Goal: Transaction & Acquisition: Purchase product/service

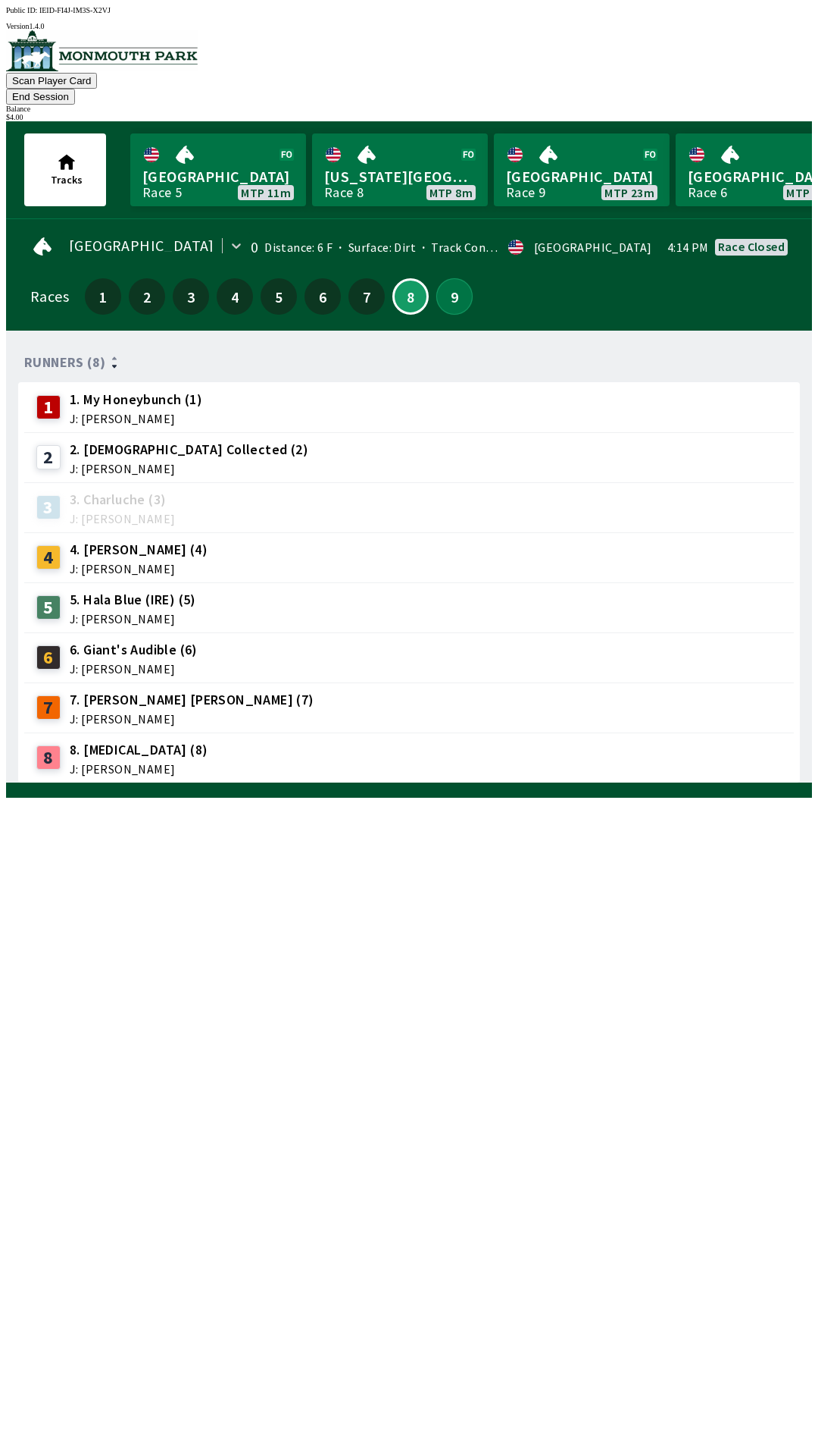
click at [450, 278] on button "9" at bounding box center [454, 296] width 36 height 36
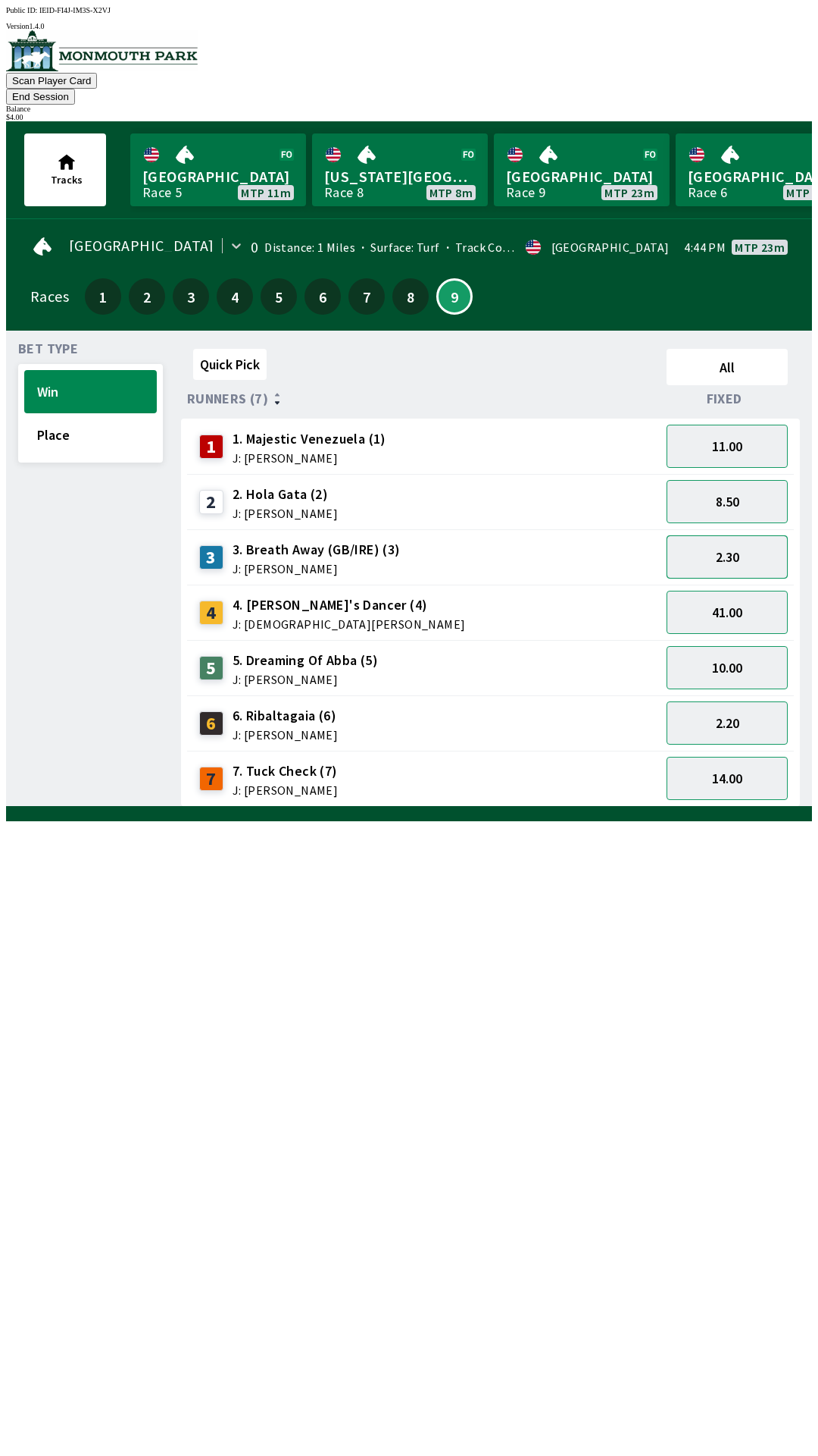
click at [739, 541] on button "2.30" at bounding box center [727, 557] width 121 height 44
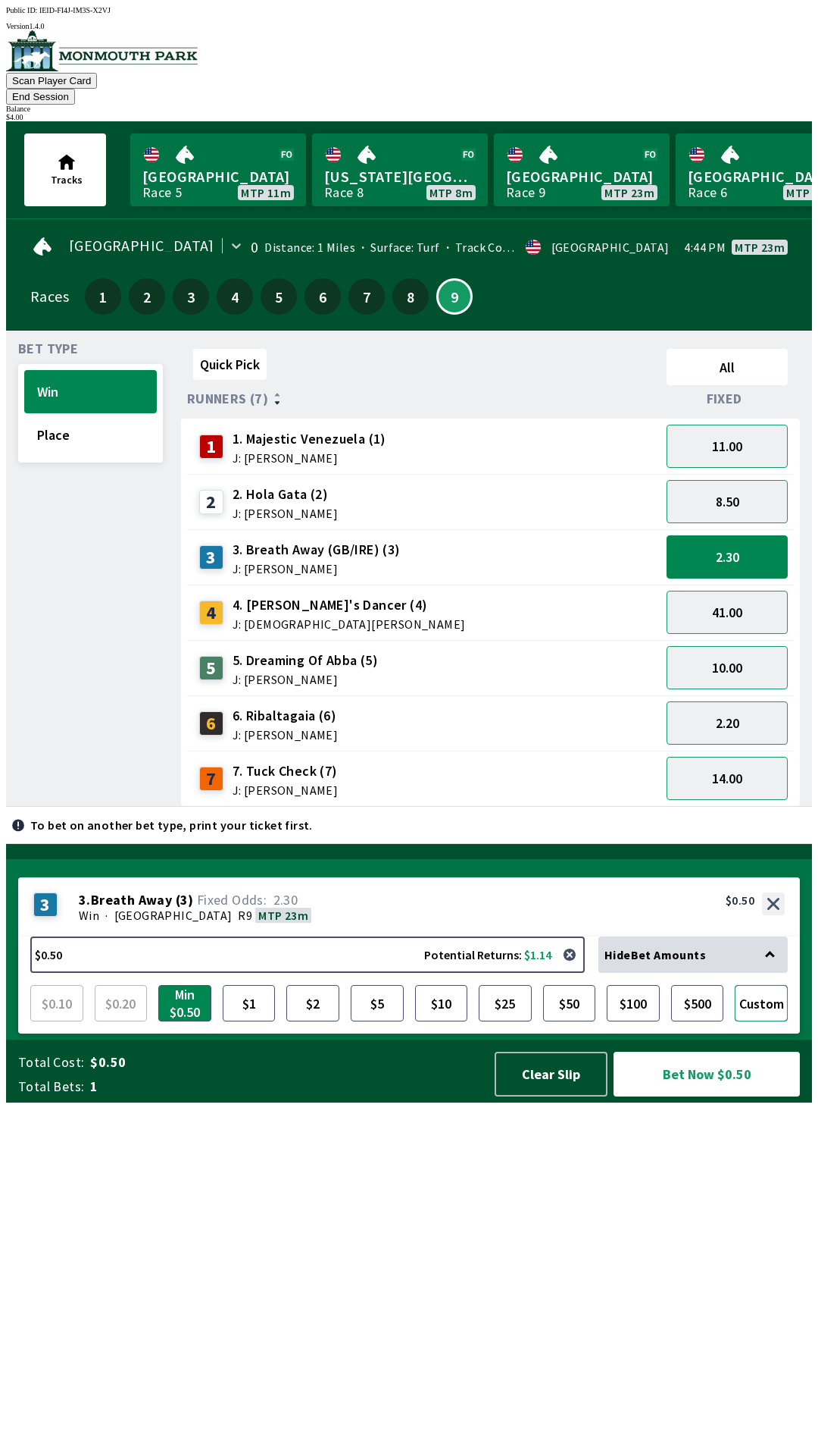
click at [764, 1021] on button "Custom" at bounding box center [761, 1003] width 53 height 36
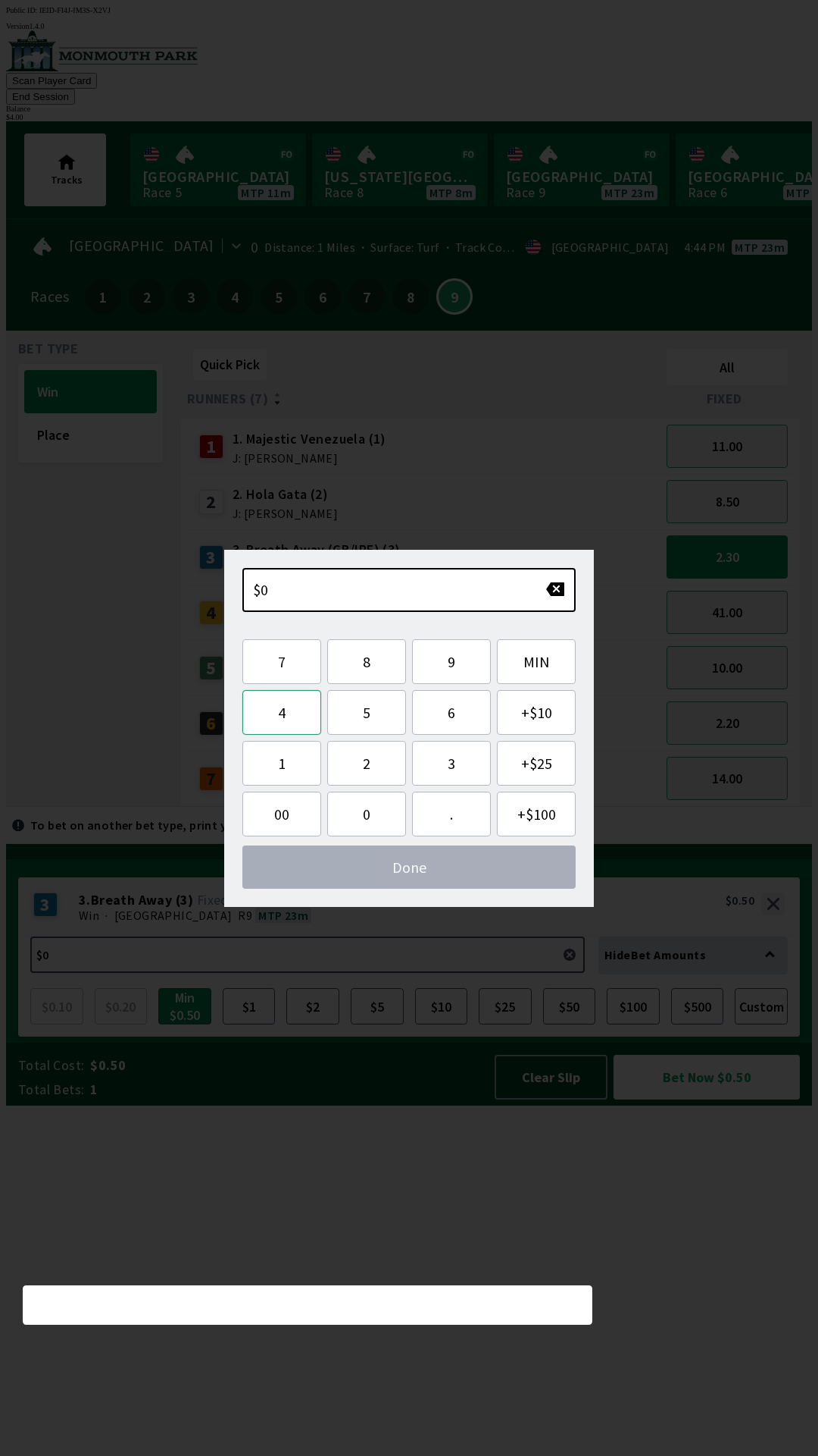
click at [298, 711] on button "4" at bounding box center [282, 712] width 79 height 44
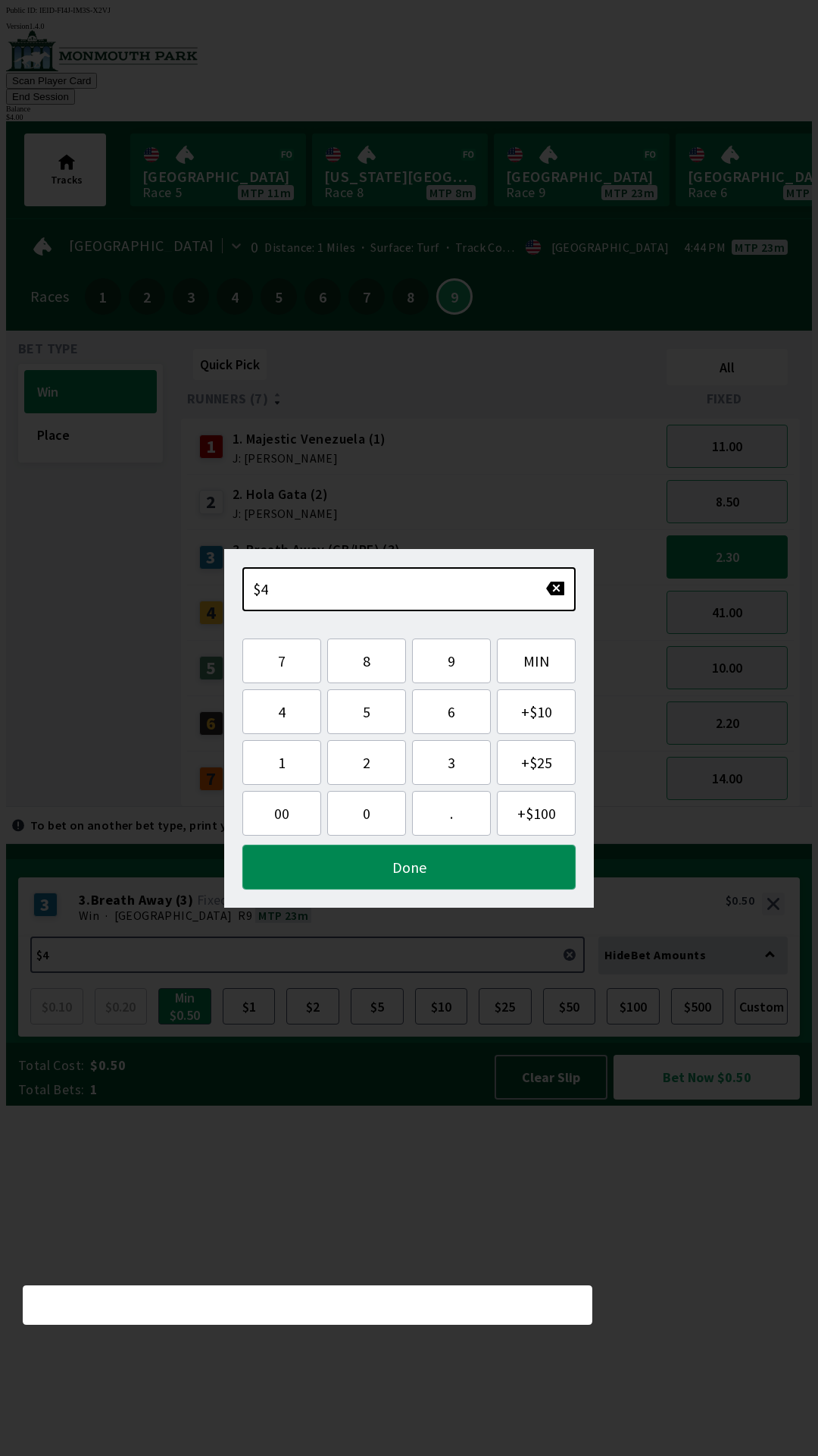
click at [450, 868] on button "Done" at bounding box center [409, 866] width 333 height 44
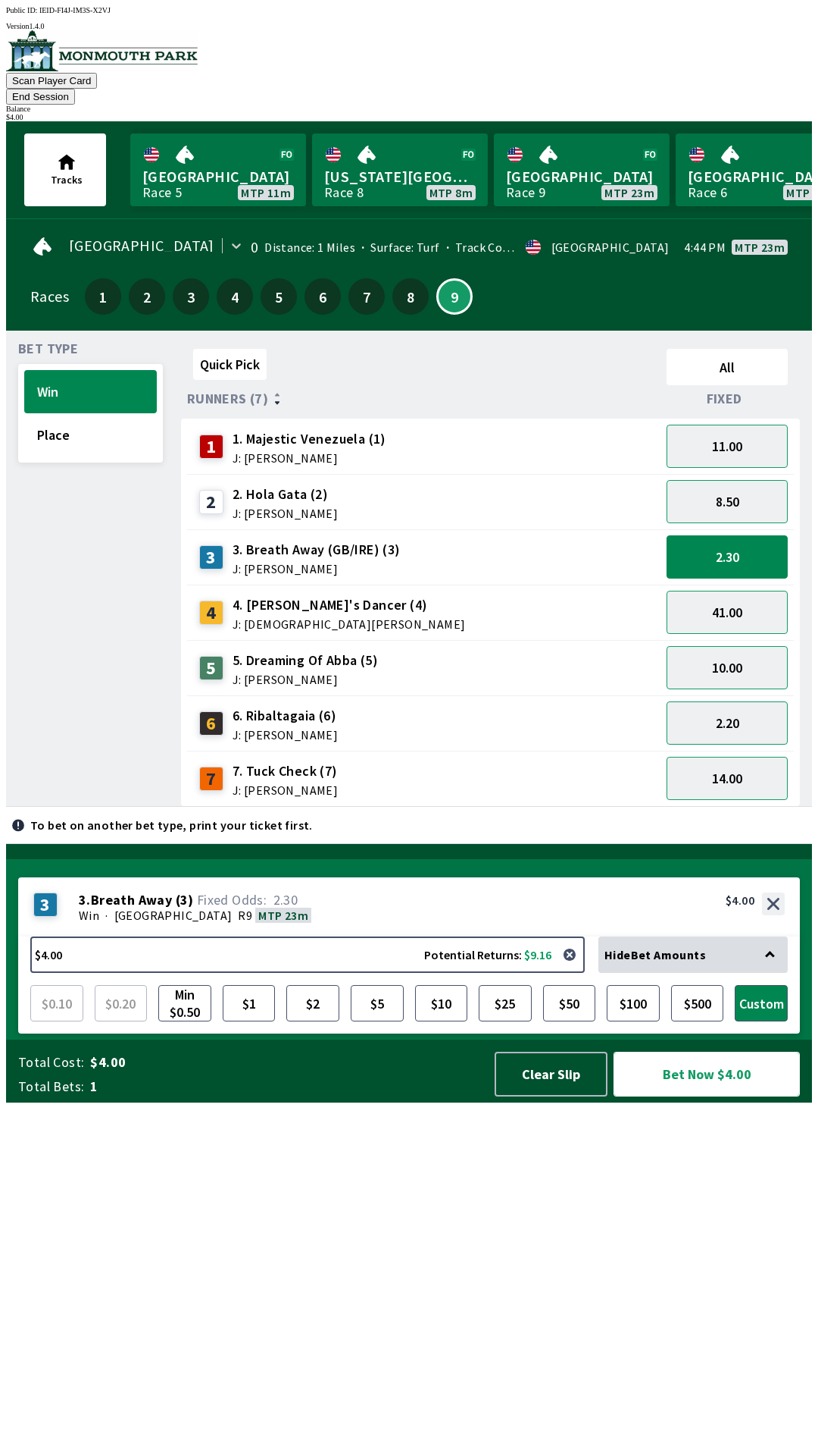
click at [713, 1097] on button "Bet Now $4.00" at bounding box center [707, 1073] width 187 height 44
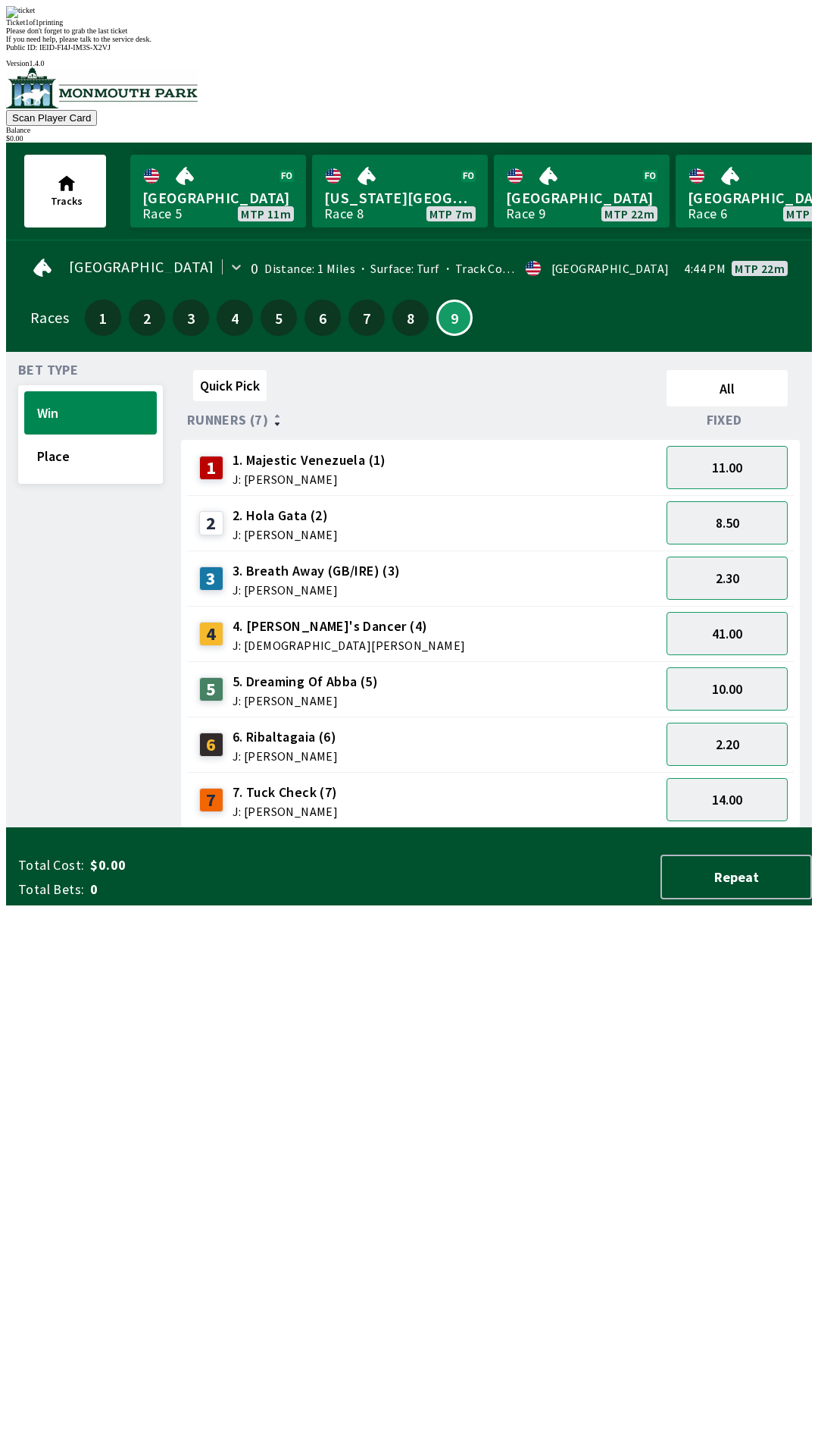
click at [611, 828] on div "Quick Pick All Runners (7) Fixed 1 1. Majestic Venezuela (1) J: [PERSON_NAME] 1…" at bounding box center [496, 596] width 631 height 464
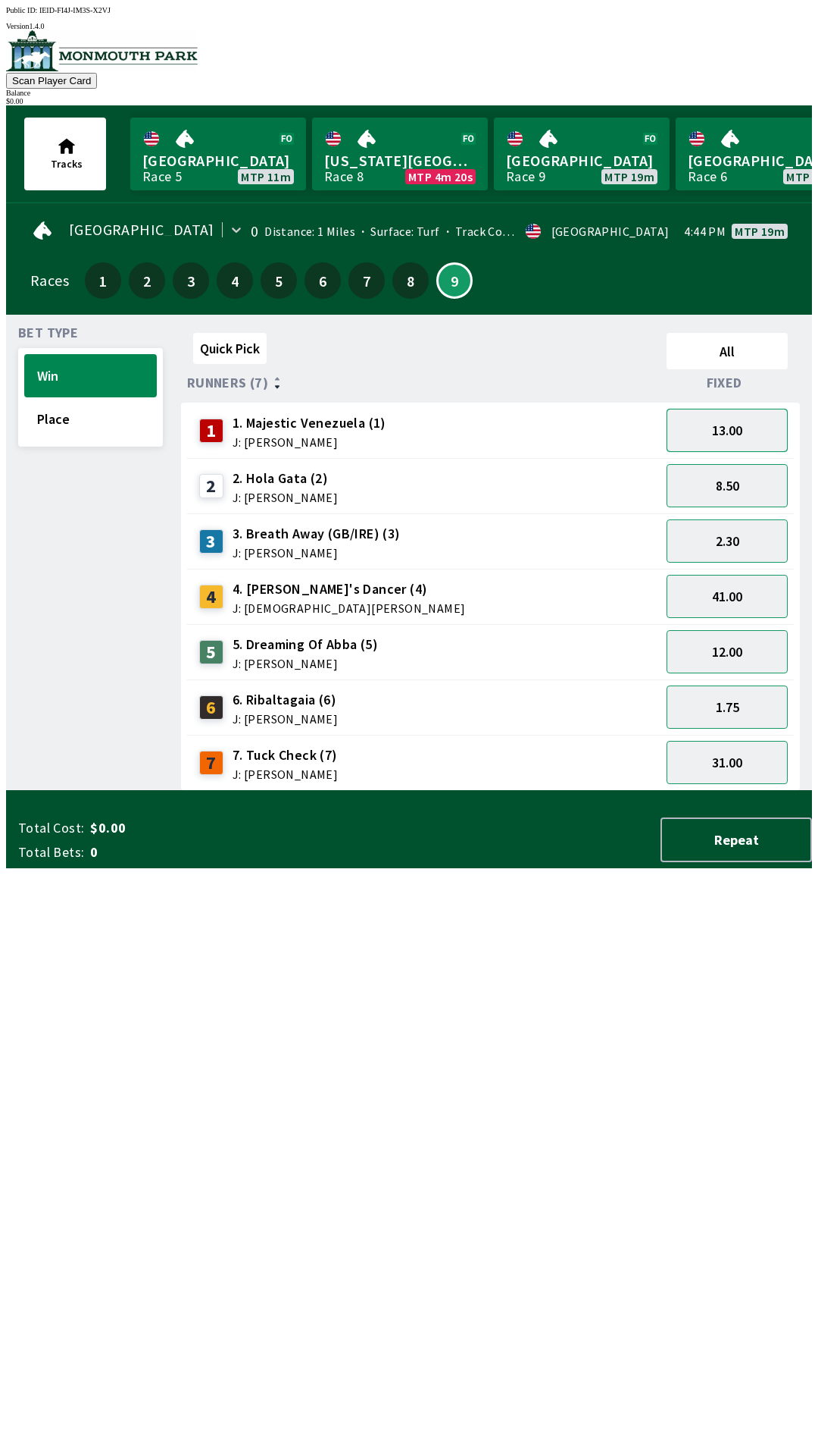
click at [764, 432] on button "13.00" at bounding box center [727, 431] width 121 height 44
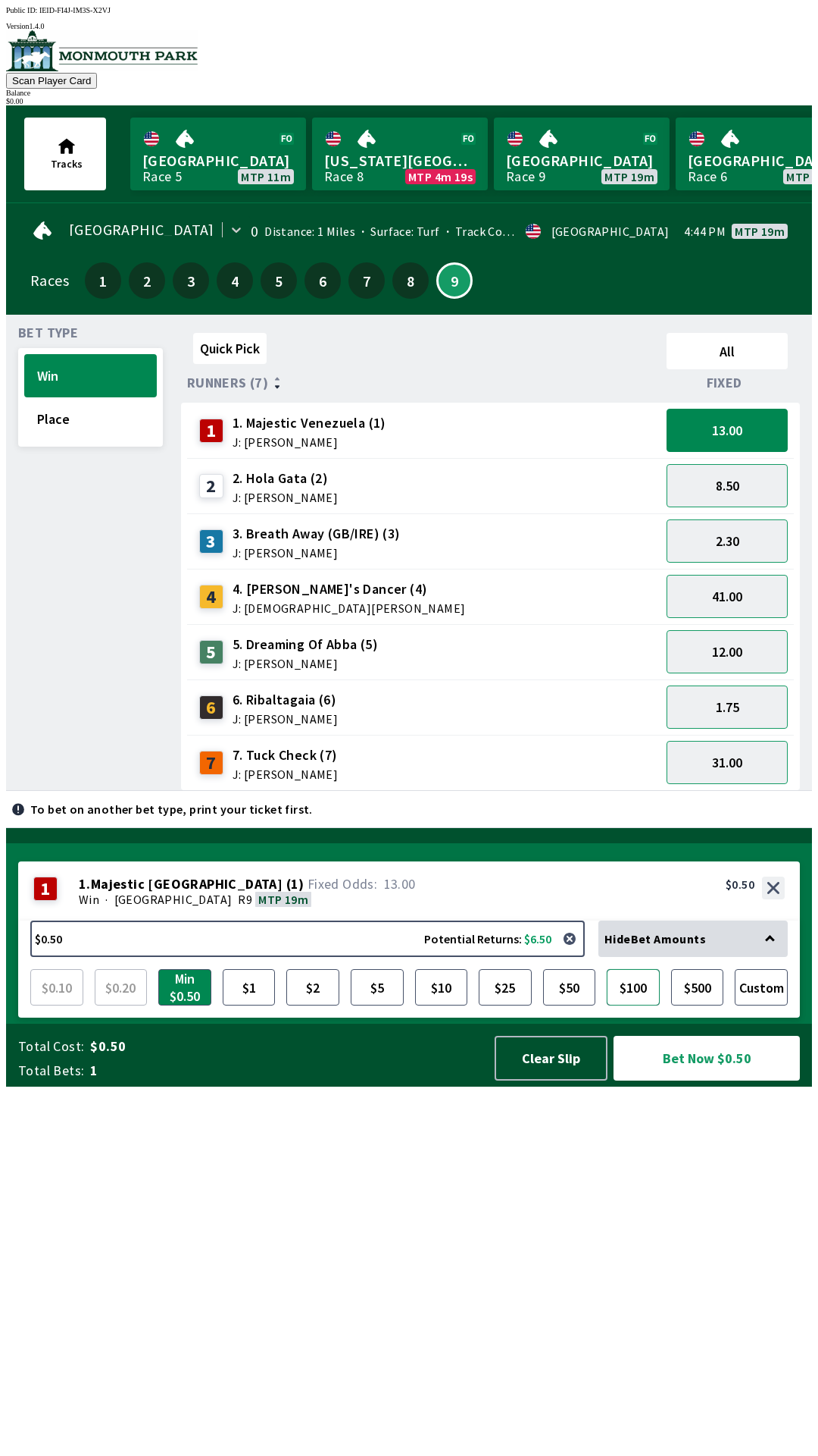
click at [640, 1005] on button "$100" at bounding box center [633, 987] width 53 height 36
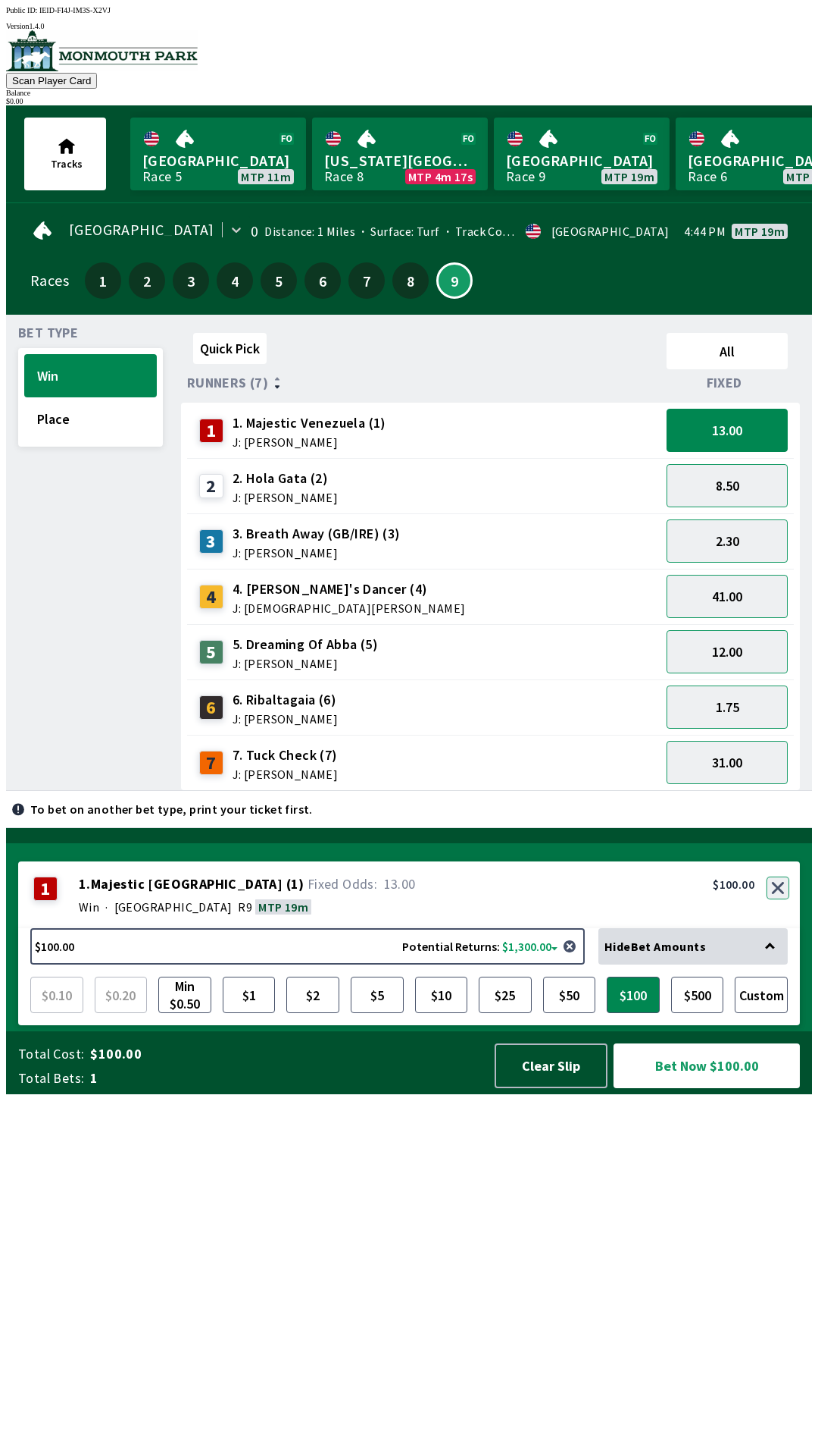
click at [779, 899] on button "button" at bounding box center [778, 887] width 23 height 23
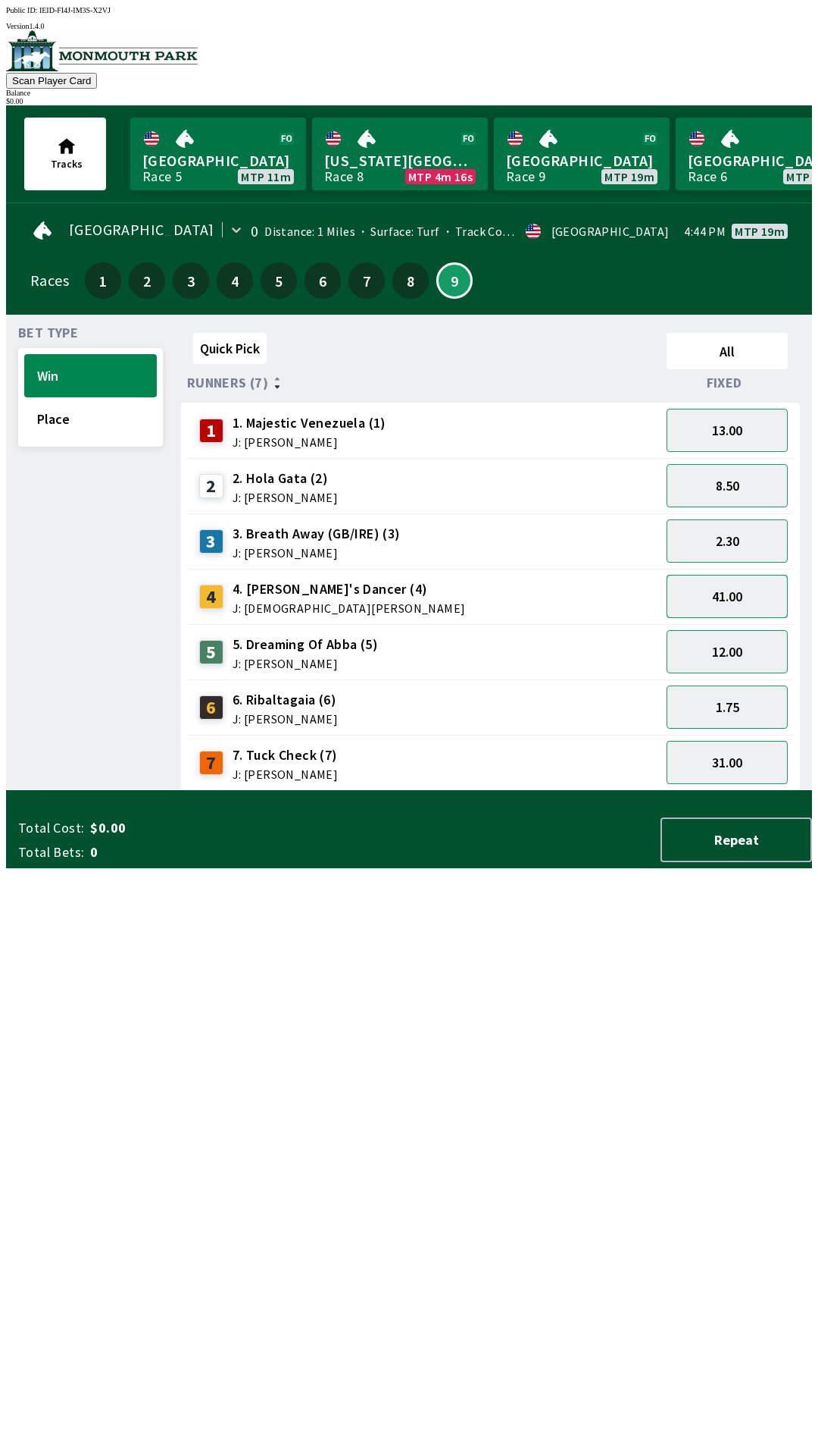
click at [763, 603] on button "41.00" at bounding box center [727, 596] width 121 height 44
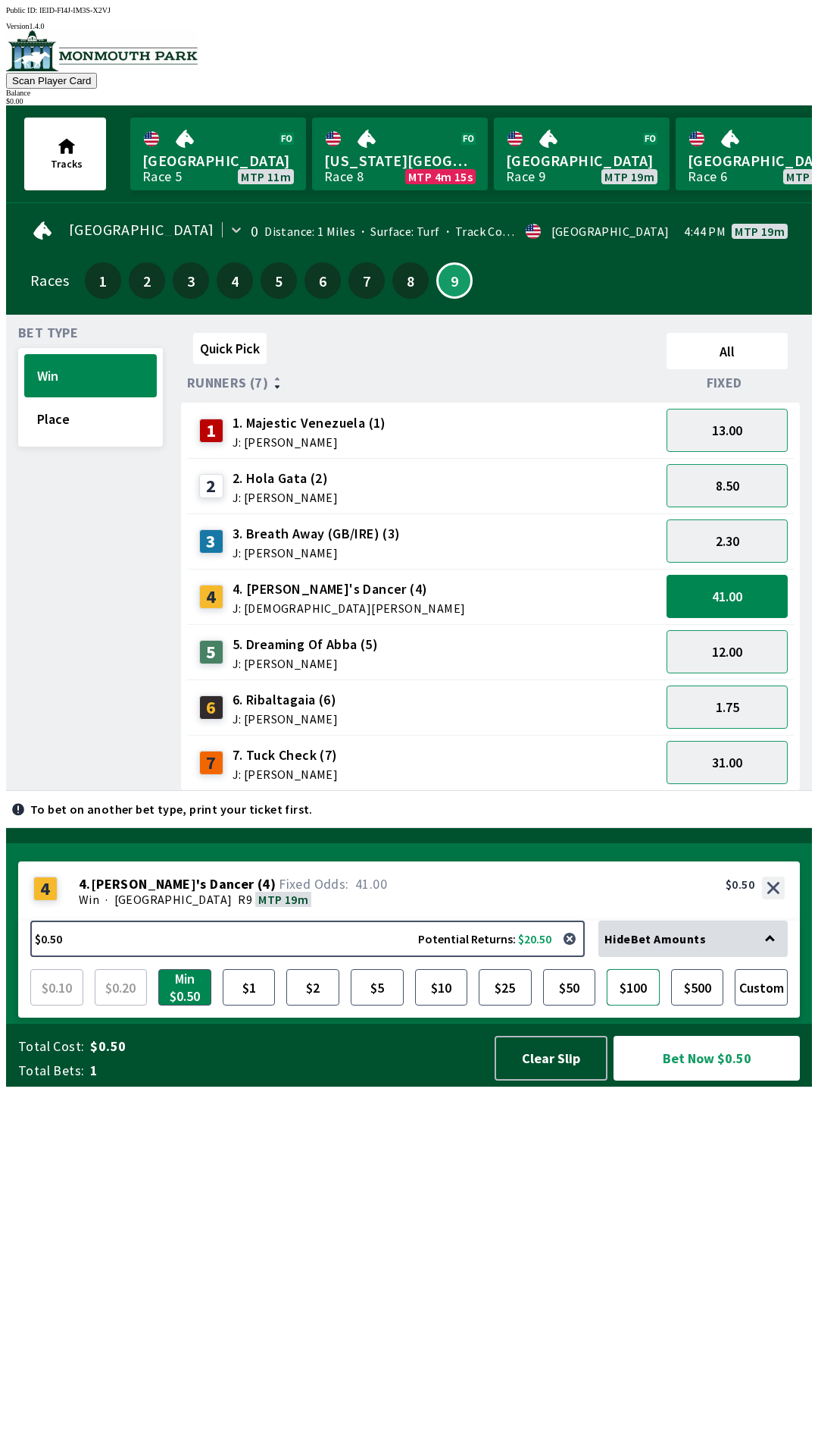
click at [640, 1005] on button "$100" at bounding box center [633, 987] width 53 height 36
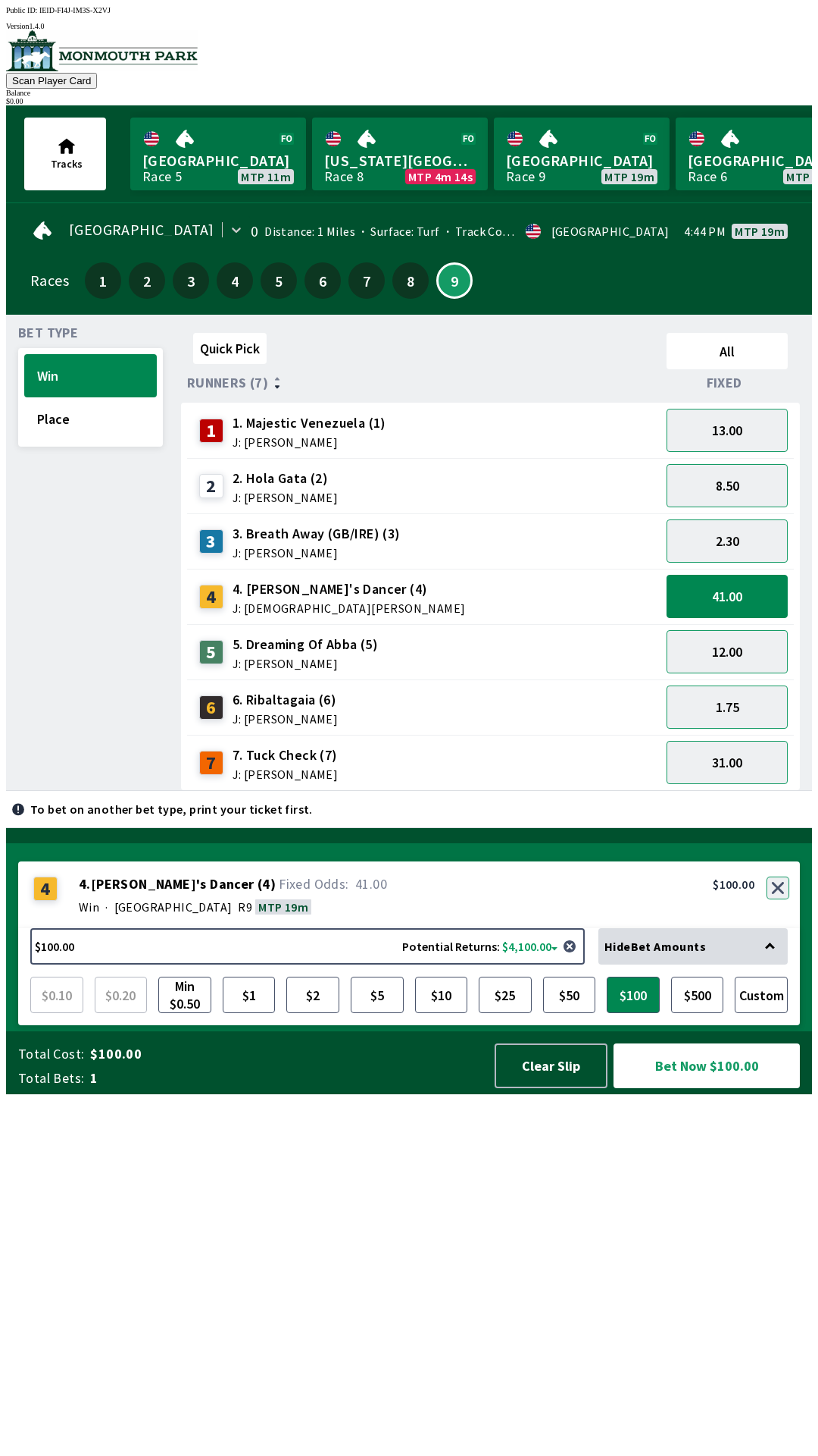
click at [779, 899] on button "button" at bounding box center [778, 887] width 23 height 23
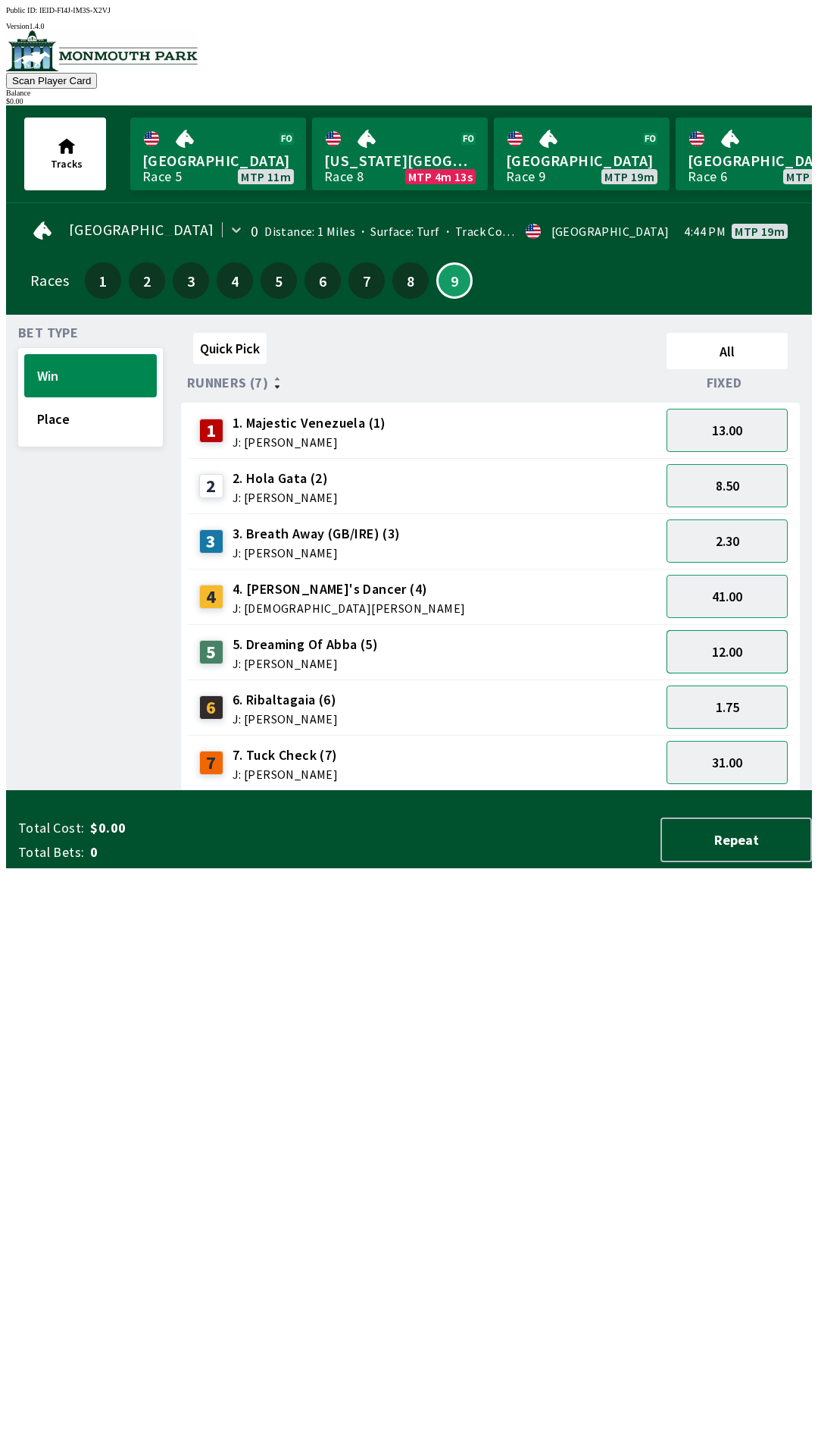
click at [755, 656] on button "12.00" at bounding box center [727, 652] width 121 height 44
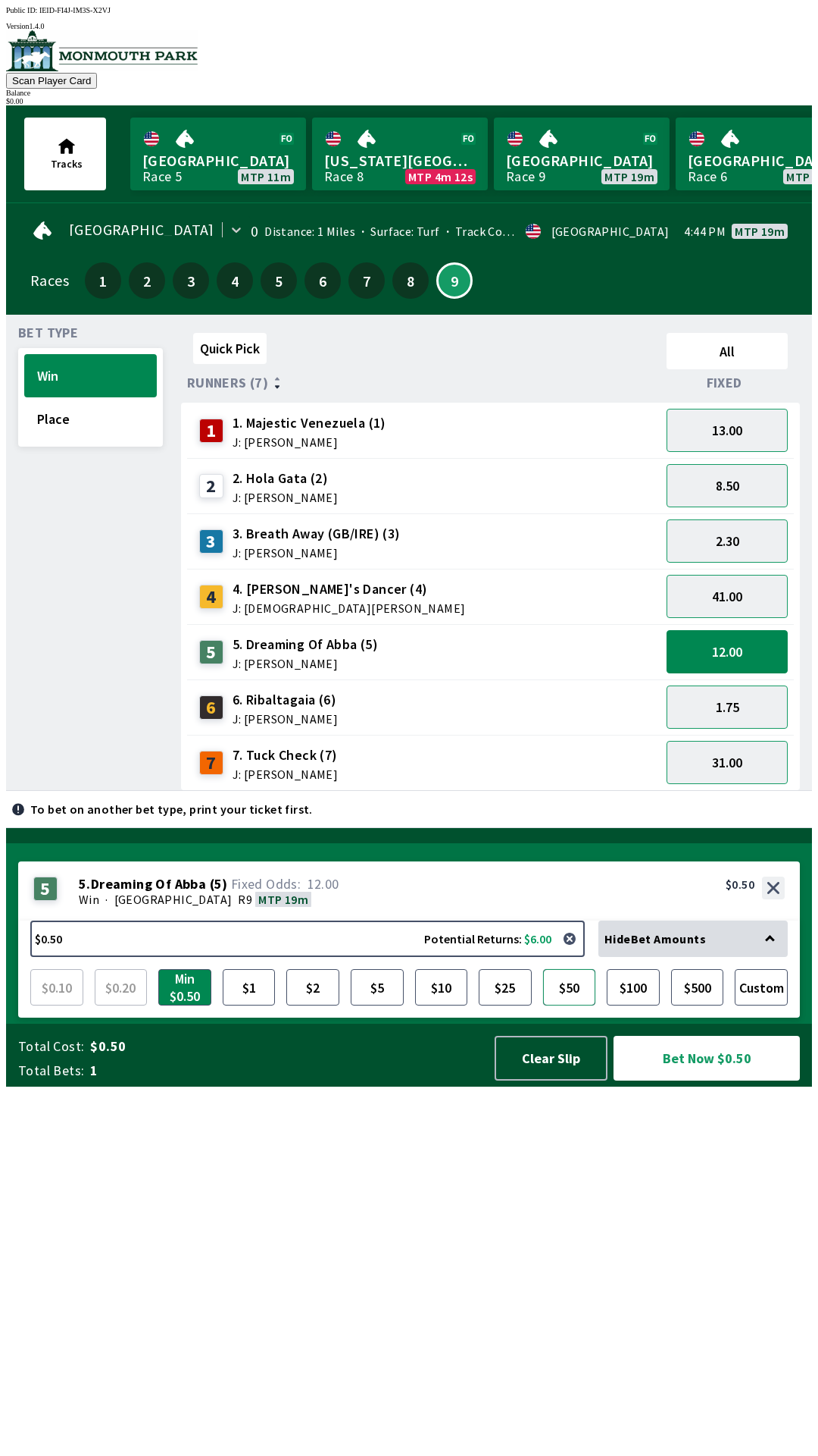
click at [585, 1005] on button "$50" at bounding box center [569, 987] width 53 height 36
click at [587, 1005] on button "$50" at bounding box center [569, 987] width 53 height 36
click at [636, 1005] on button "$100" at bounding box center [633, 987] width 53 height 36
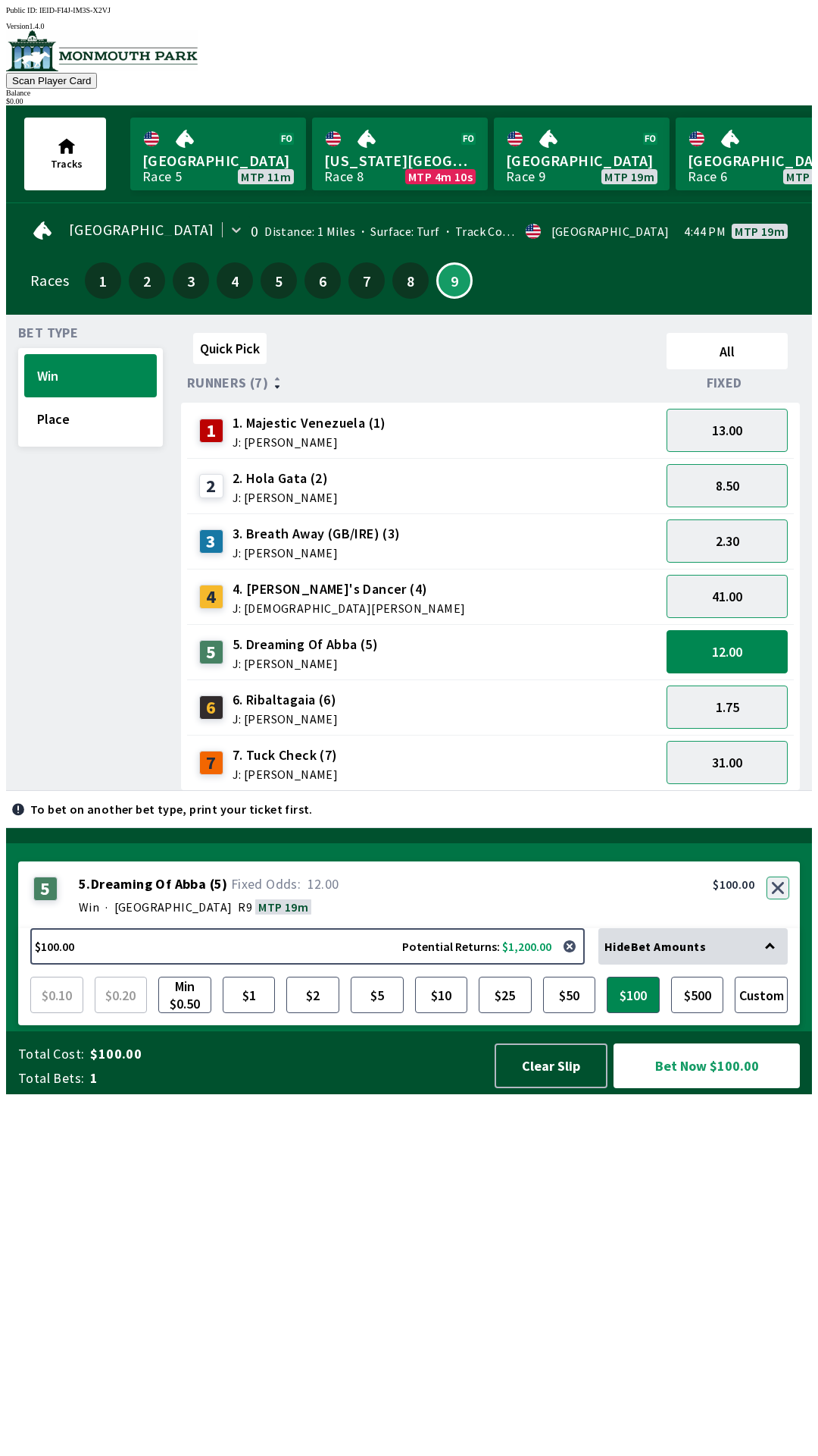
click at [780, 899] on button "button" at bounding box center [778, 887] width 23 height 23
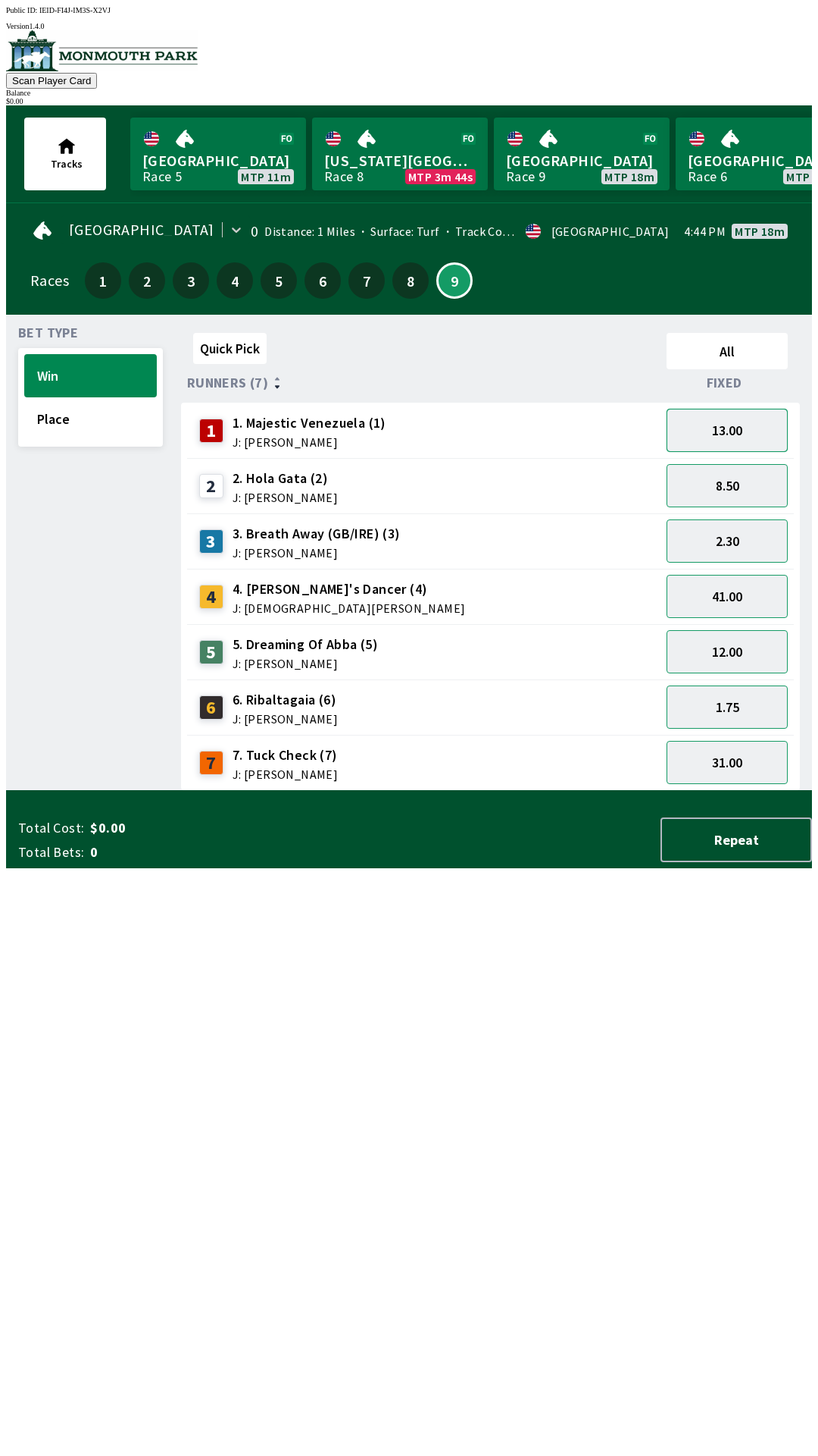
click at [746, 416] on button "13.00" at bounding box center [727, 431] width 121 height 44
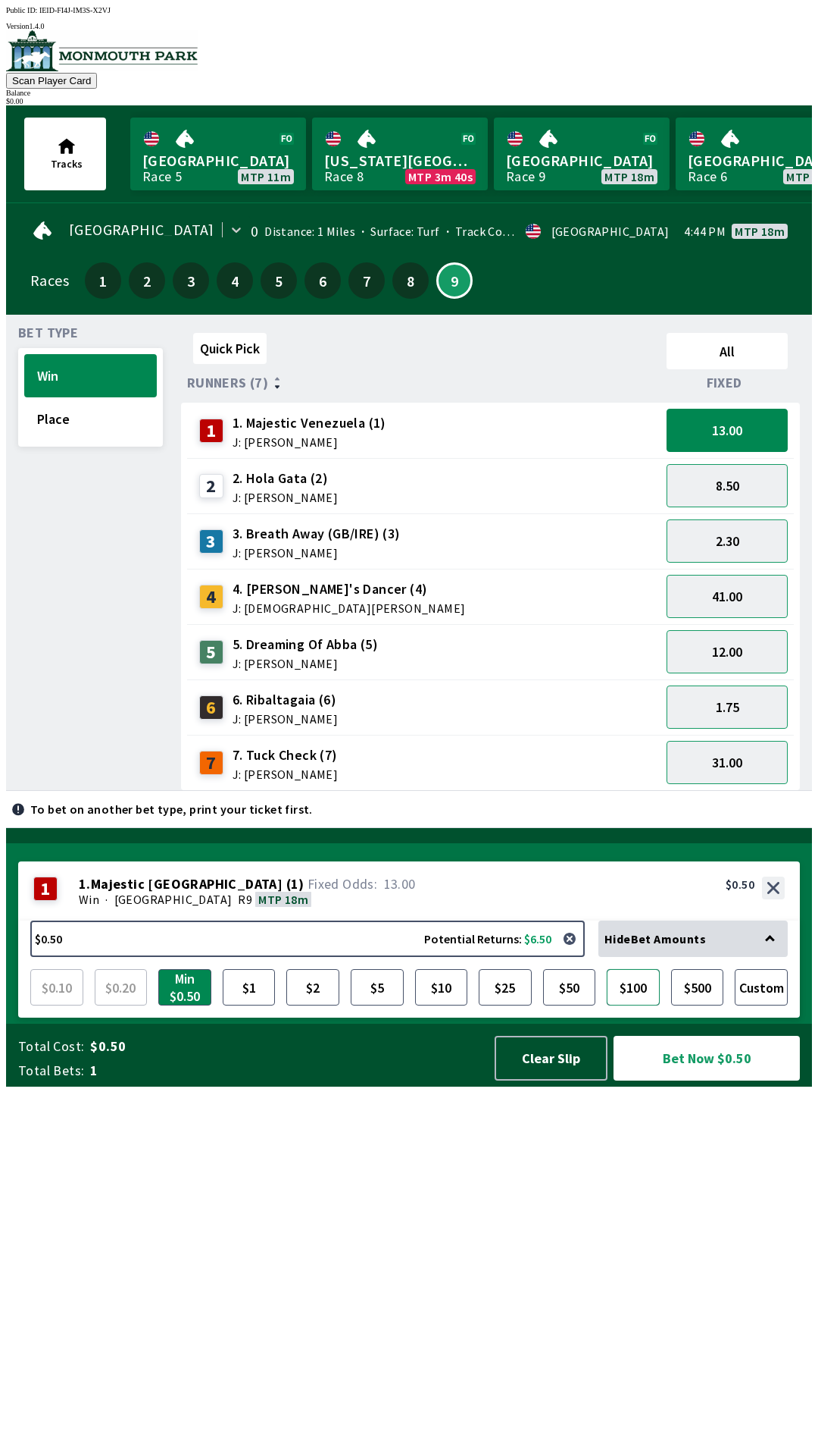
click at [629, 1005] on button "$100" at bounding box center [633, 987] width 53 height 36
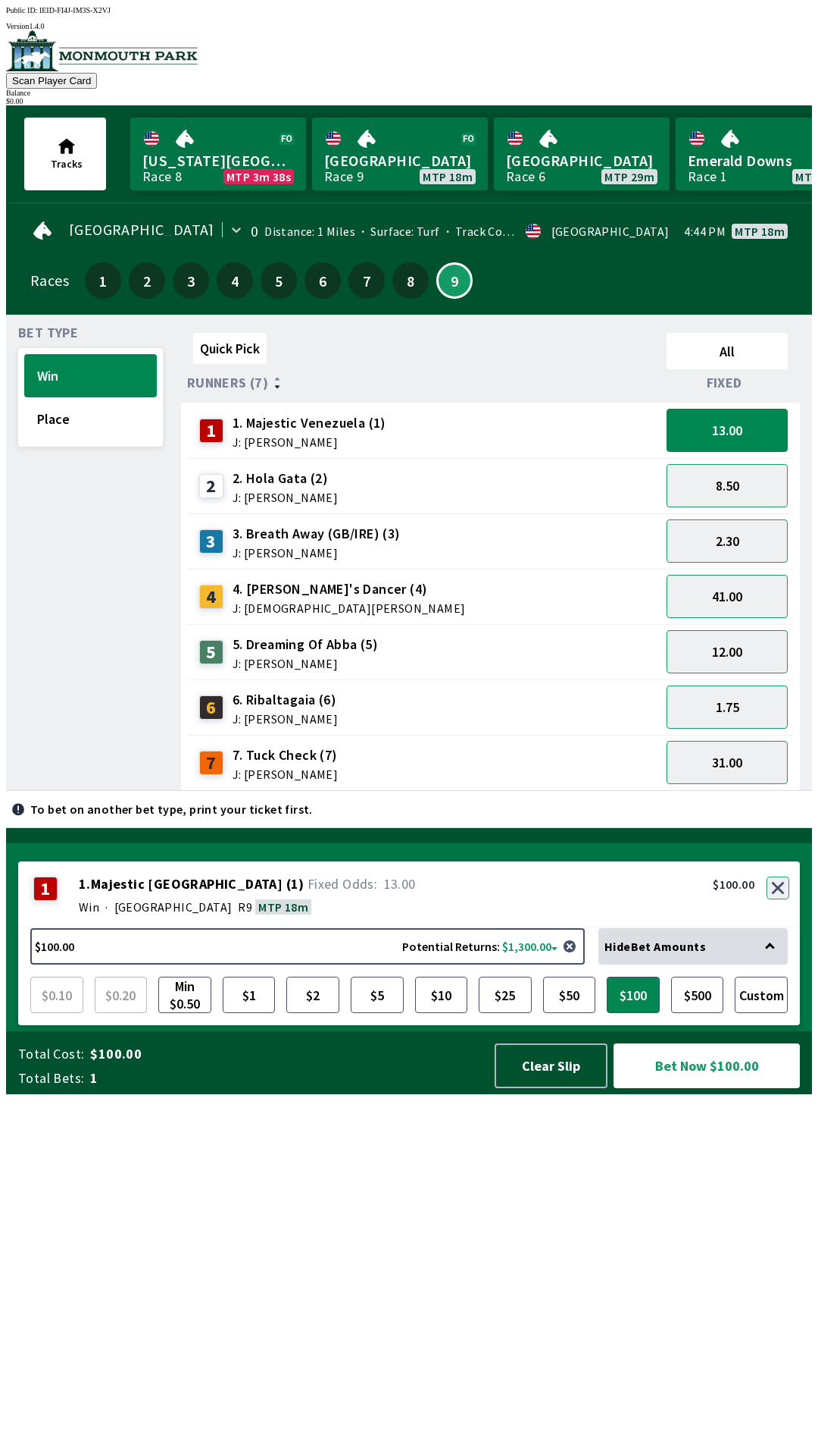
click at [779, 899] on button "button" at bounding box center [778, 887] width 23 height 23
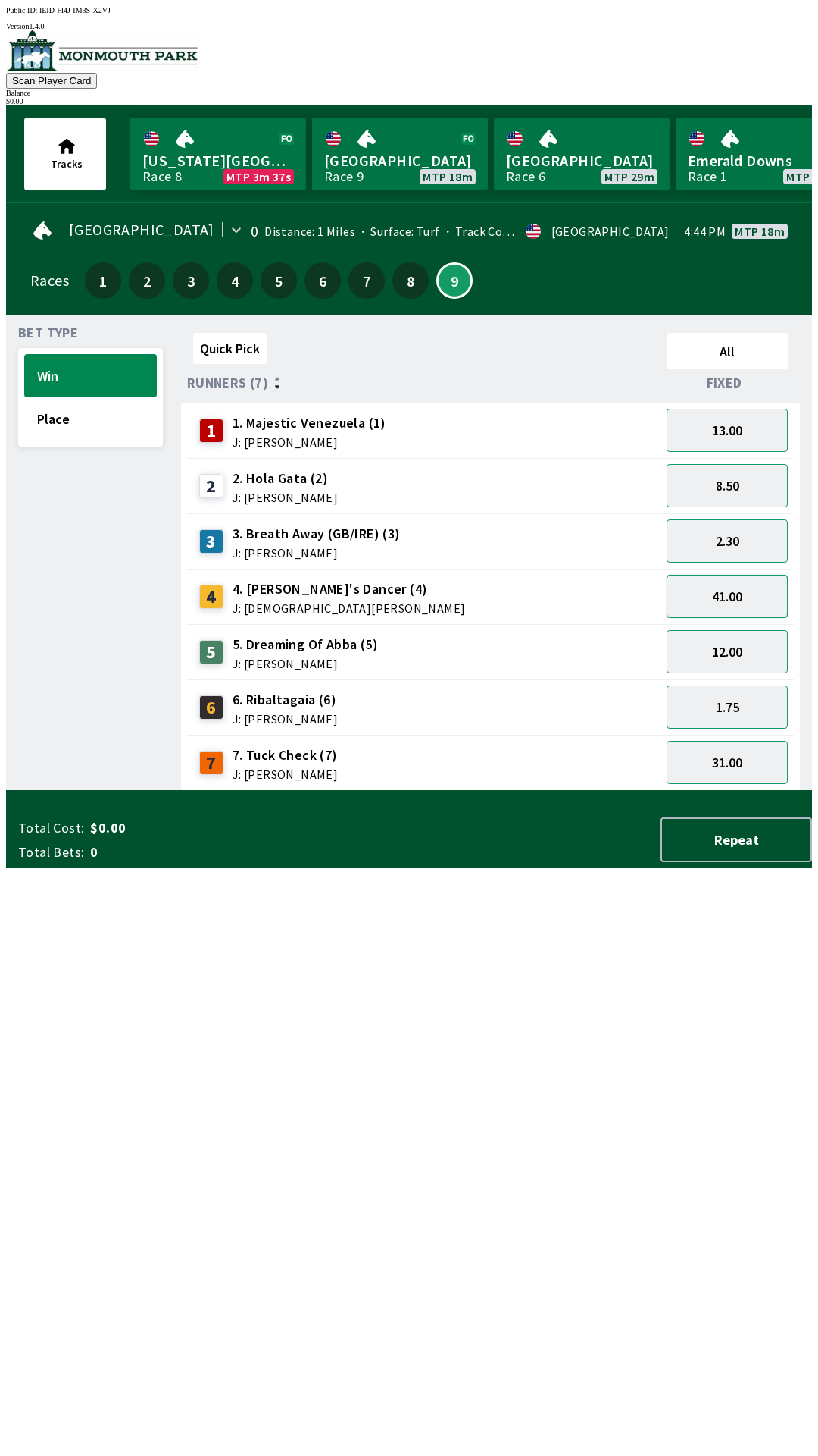
click at [731, 585] on button "41.00" at bounding box center [727, 596] width 121 height 44
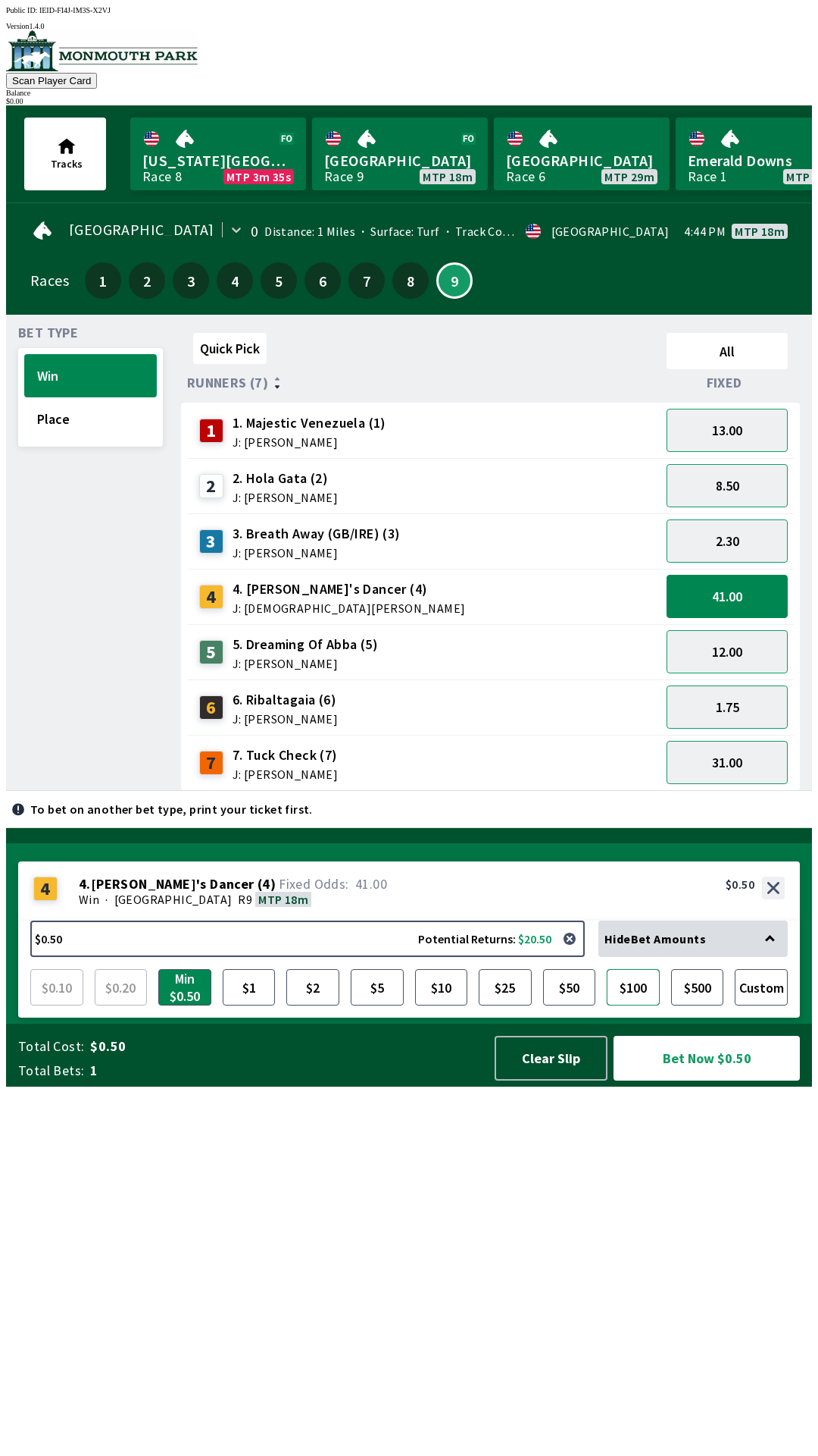
click at [644, 1005] on button "$100" at bounding box center [633, 987] width 53 height 36
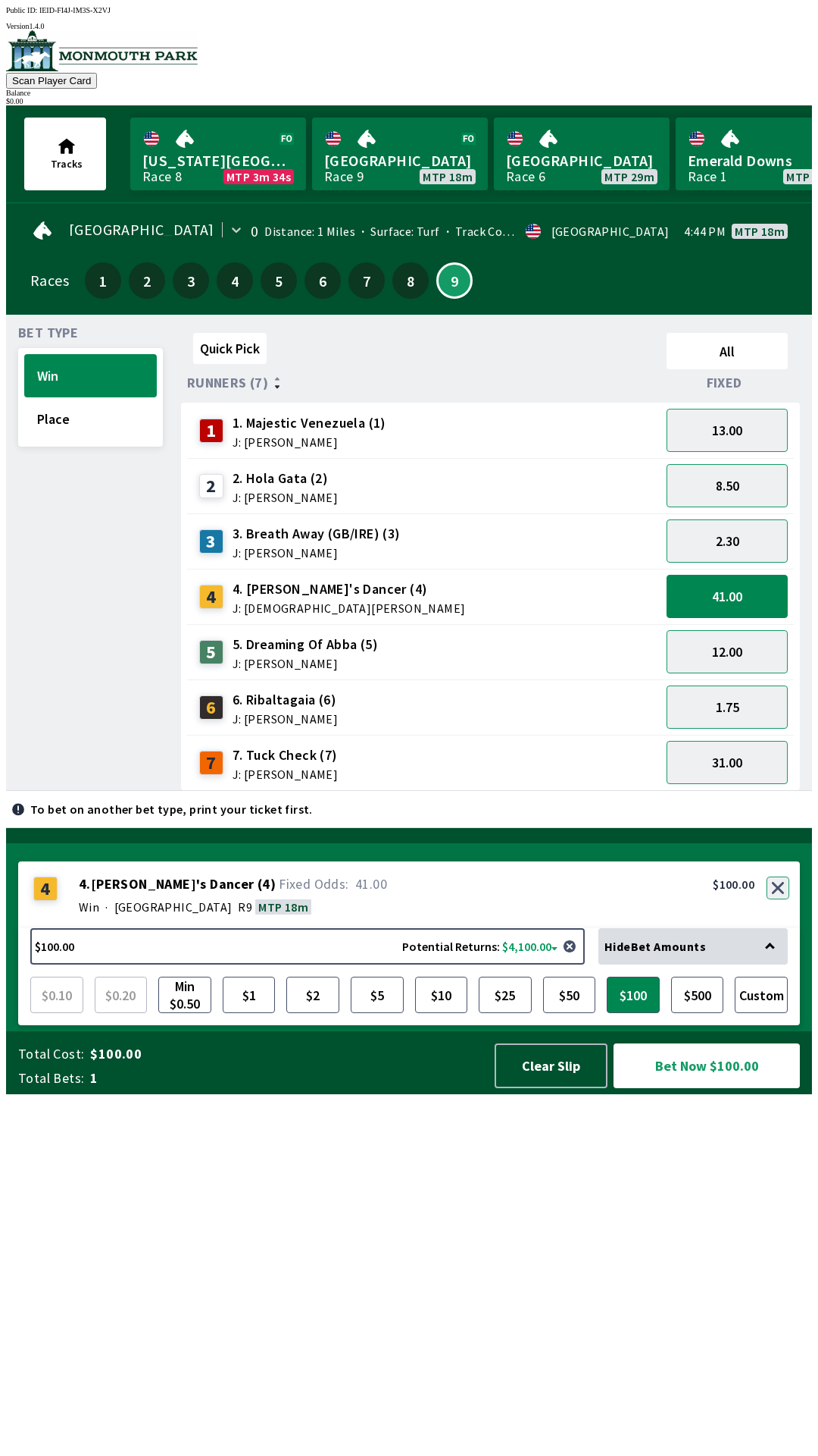
click at [774, 899] on button "button" at bounding box center [778, 887] width 23 height 23
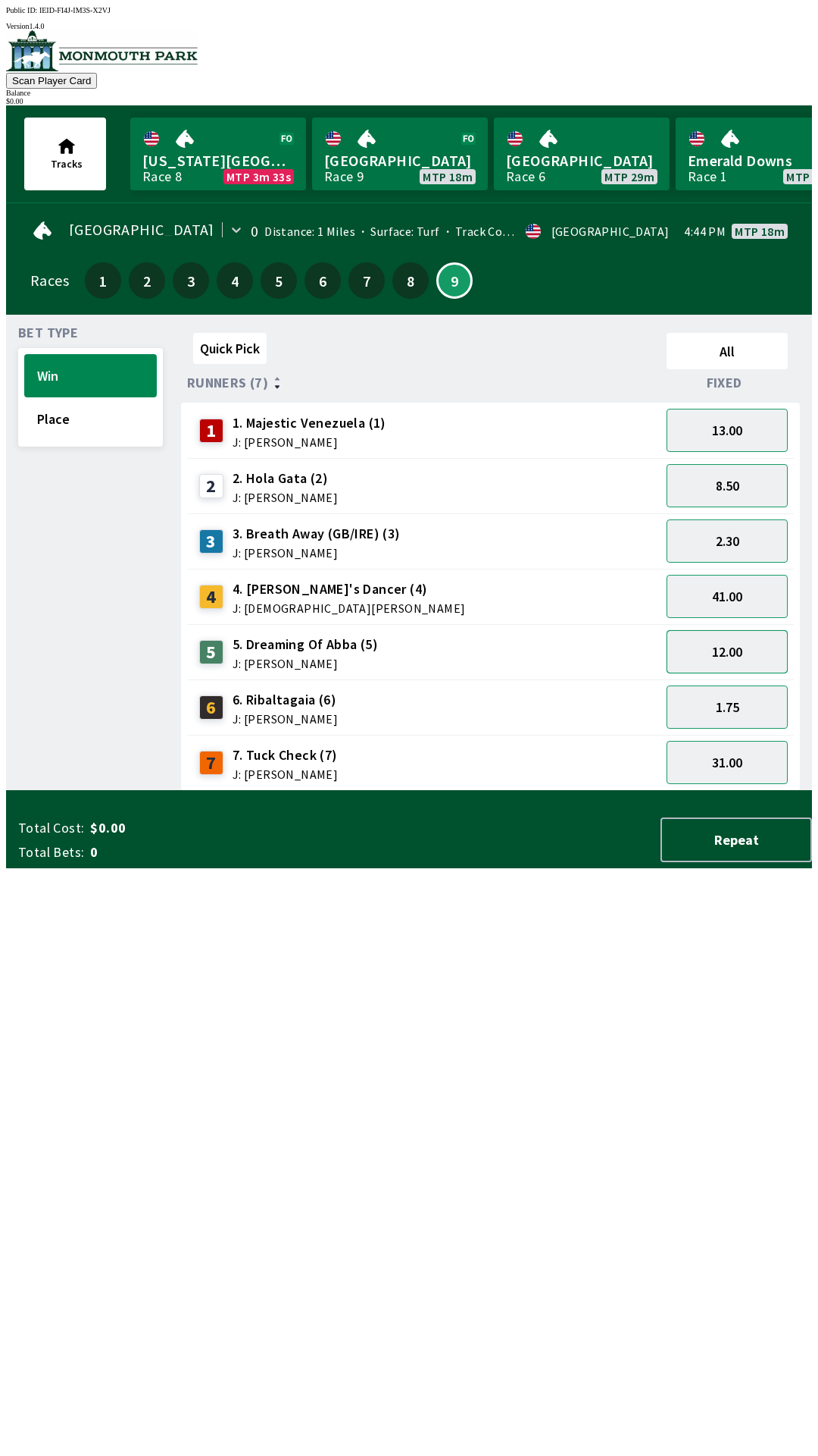
click at [717, 646] on button "12.00" at bounding box center [727, 652] width 121 height 44
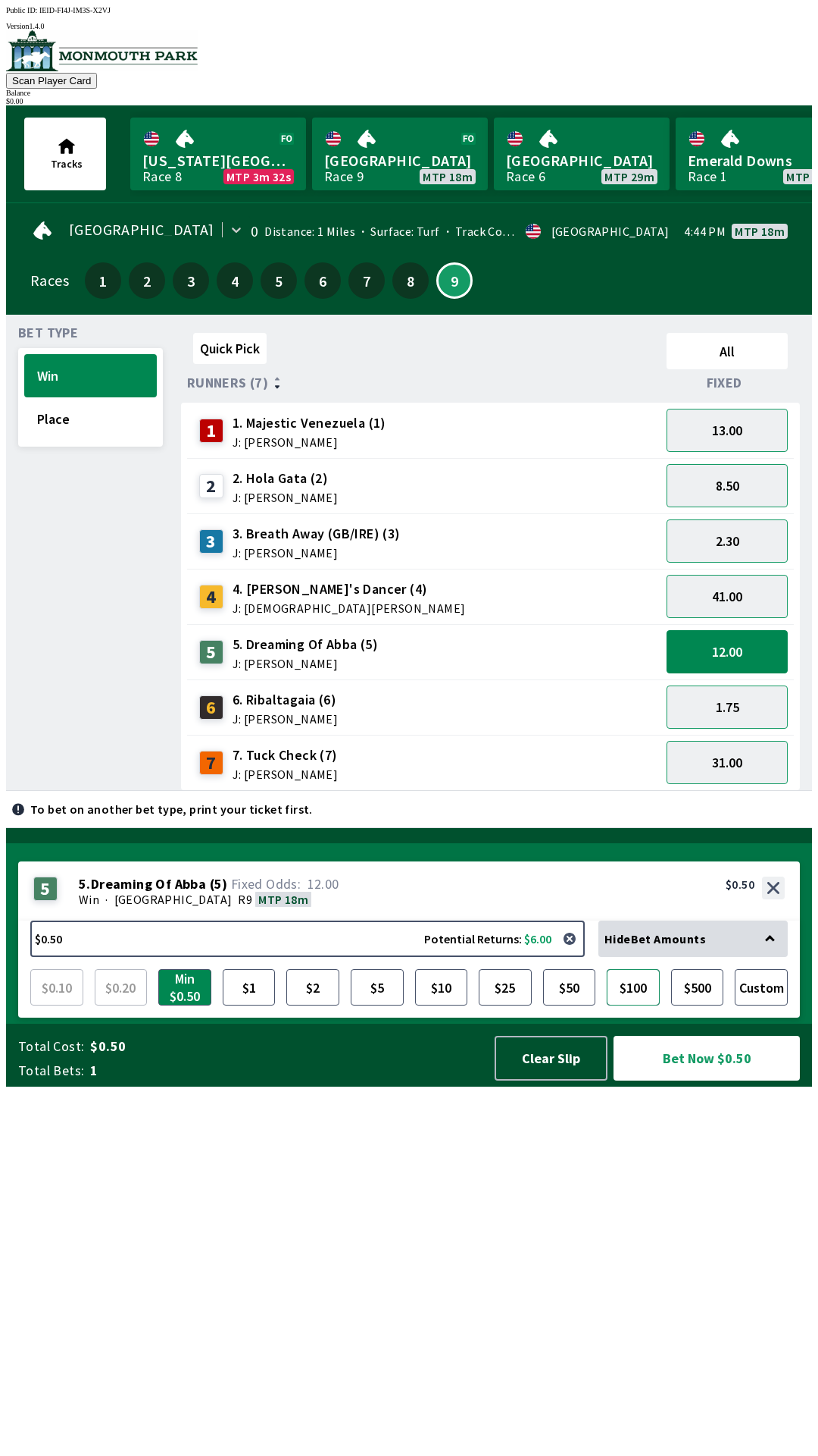
click at [630, 1005] on button "$100" at bounding box center [633, 987] width 53 height 36
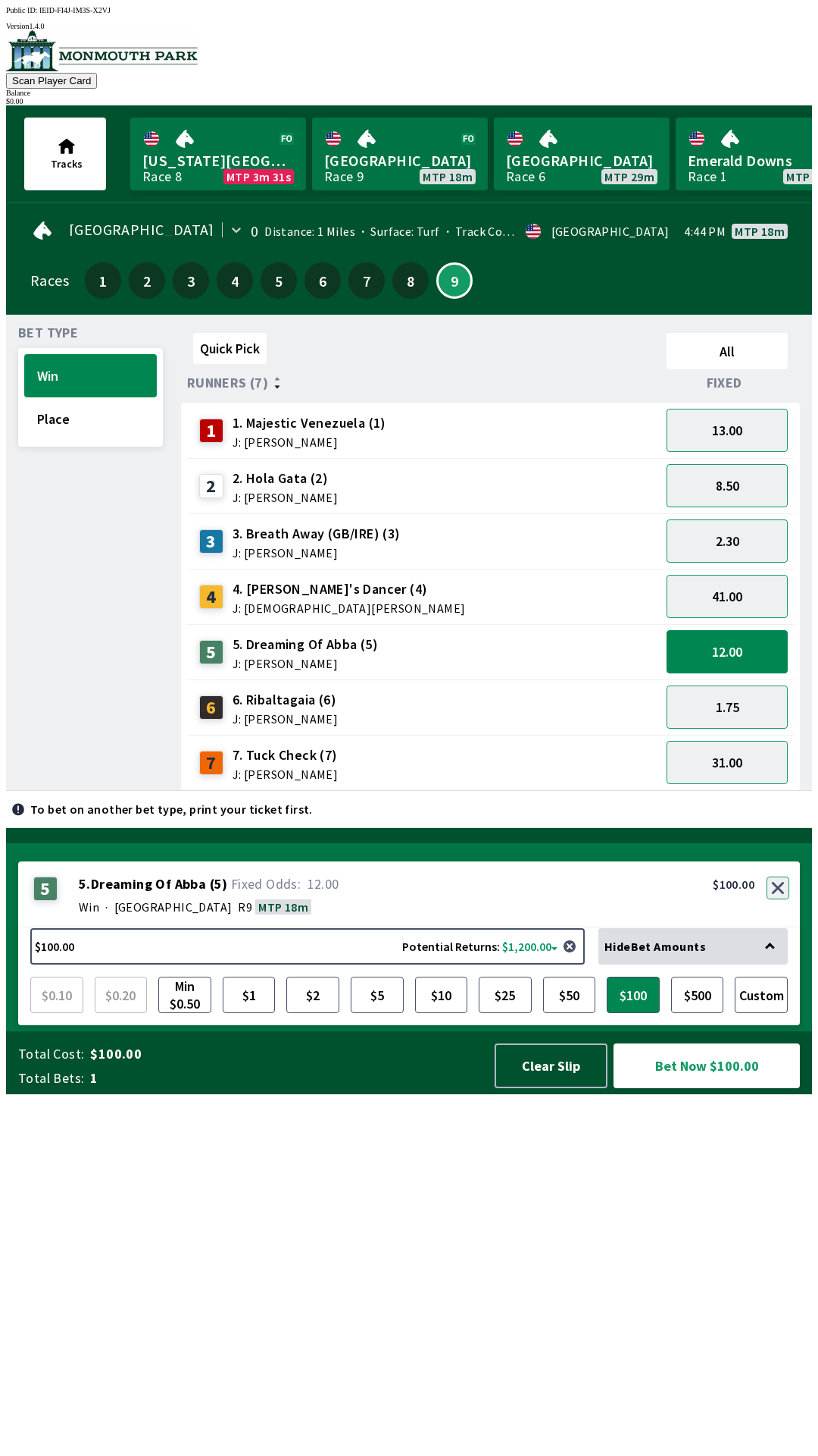
click at [779, 899] on button "button" at bounding box center [778, 887] width 23 height 23
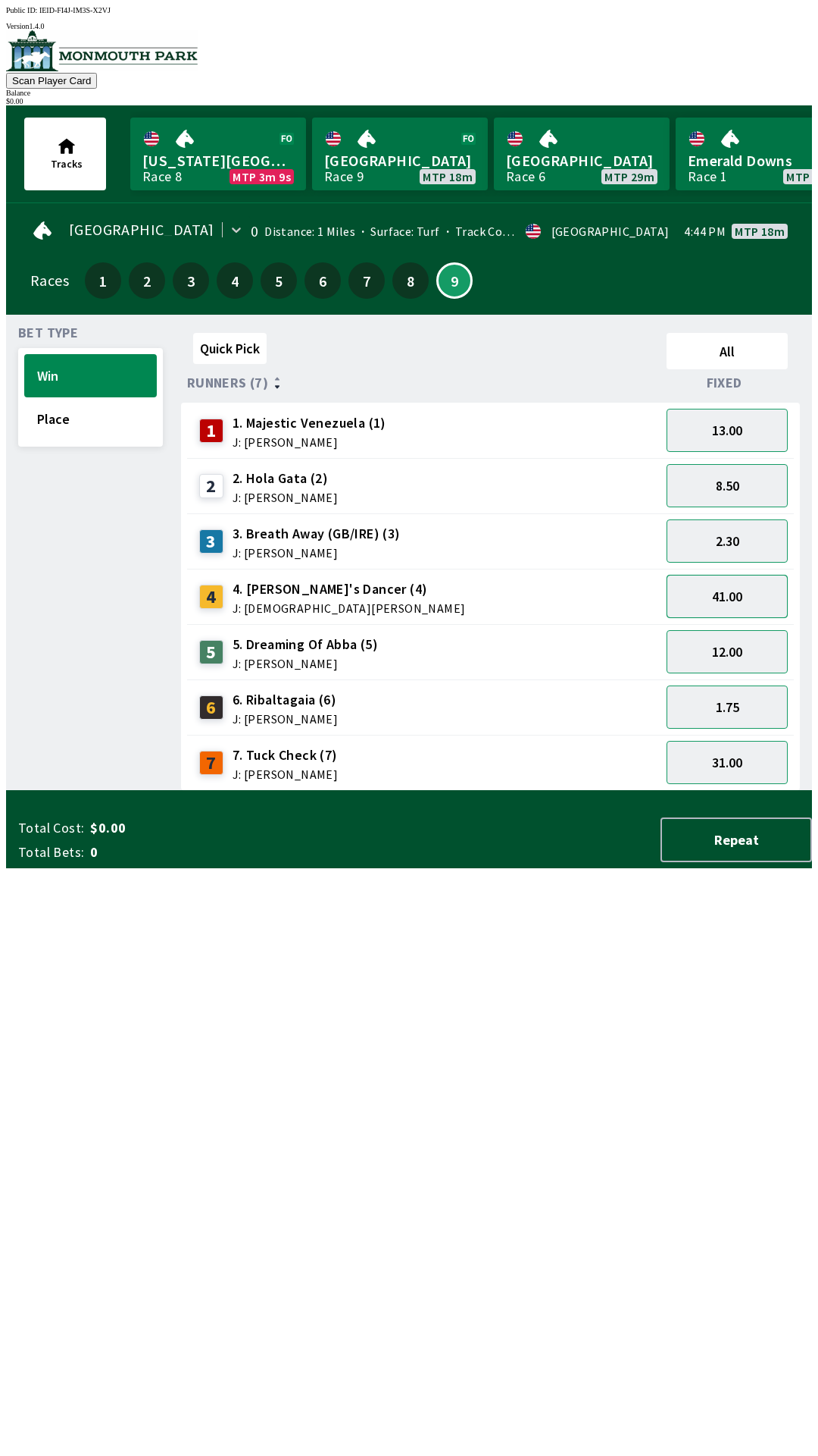
click at [757, 603] on button "41.00" at bounding box center [727, 596] width 121 height 44
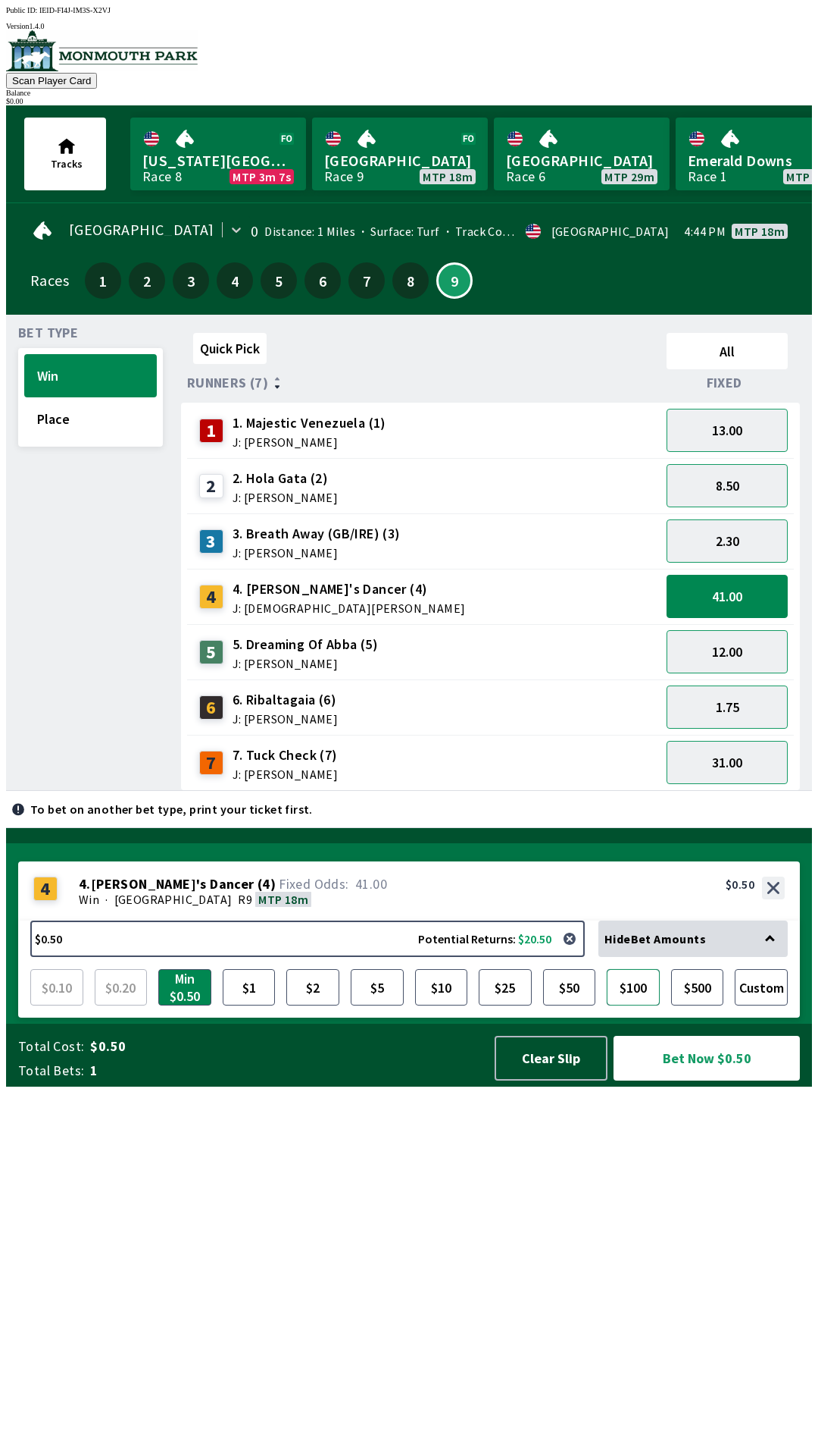
click at [614, 1005] on button "$100" at bounding box center [633, 987] width 53 height 36
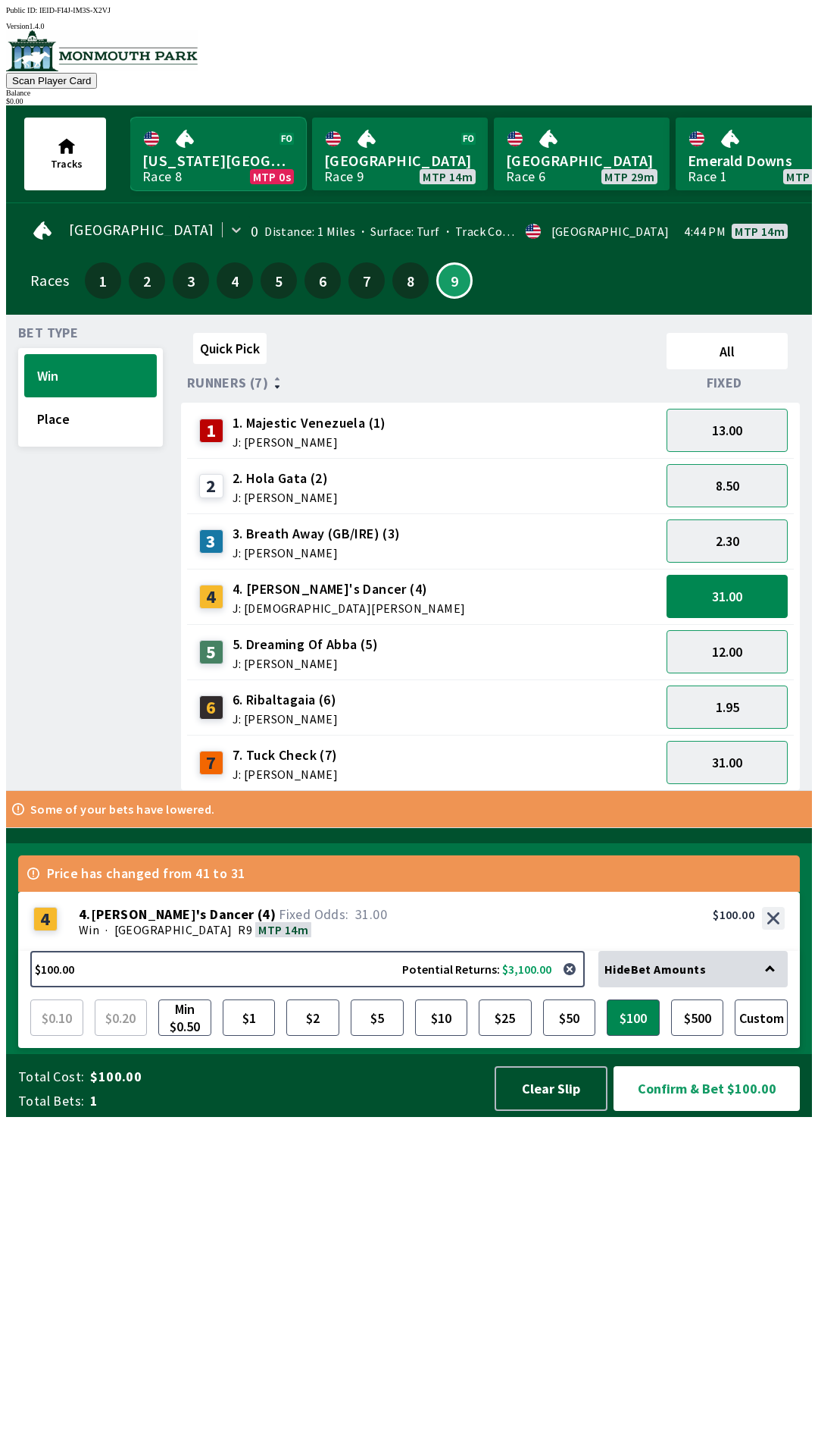
click at [192, 147] on link "[US_STATE] Park Race 8 MTP 0s" at bounding box center [219, 153] width 176 height 73
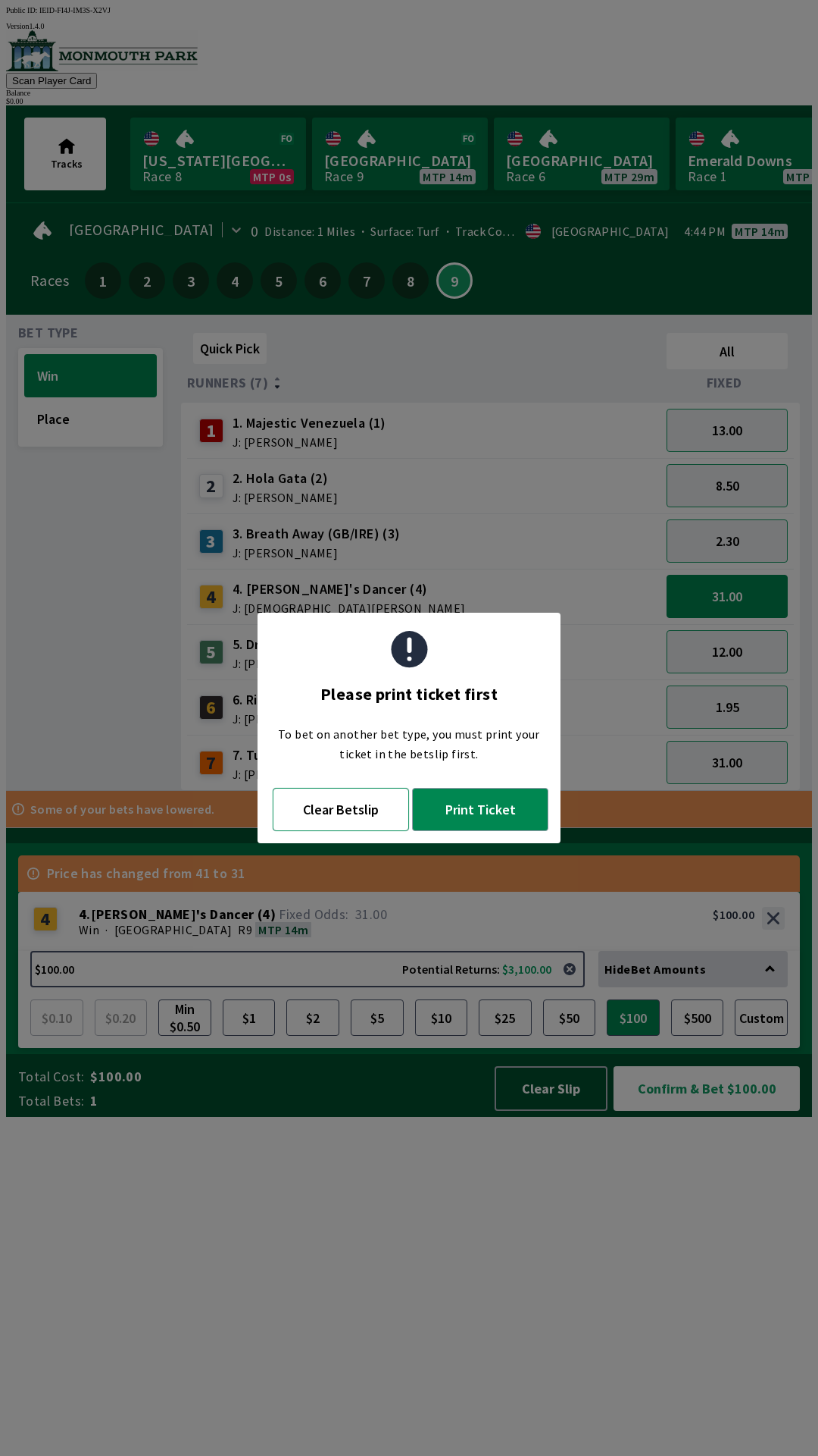
click at [365, 811] on button "Clear Betslip" at bounding box center [341, 809] width 136 height 44
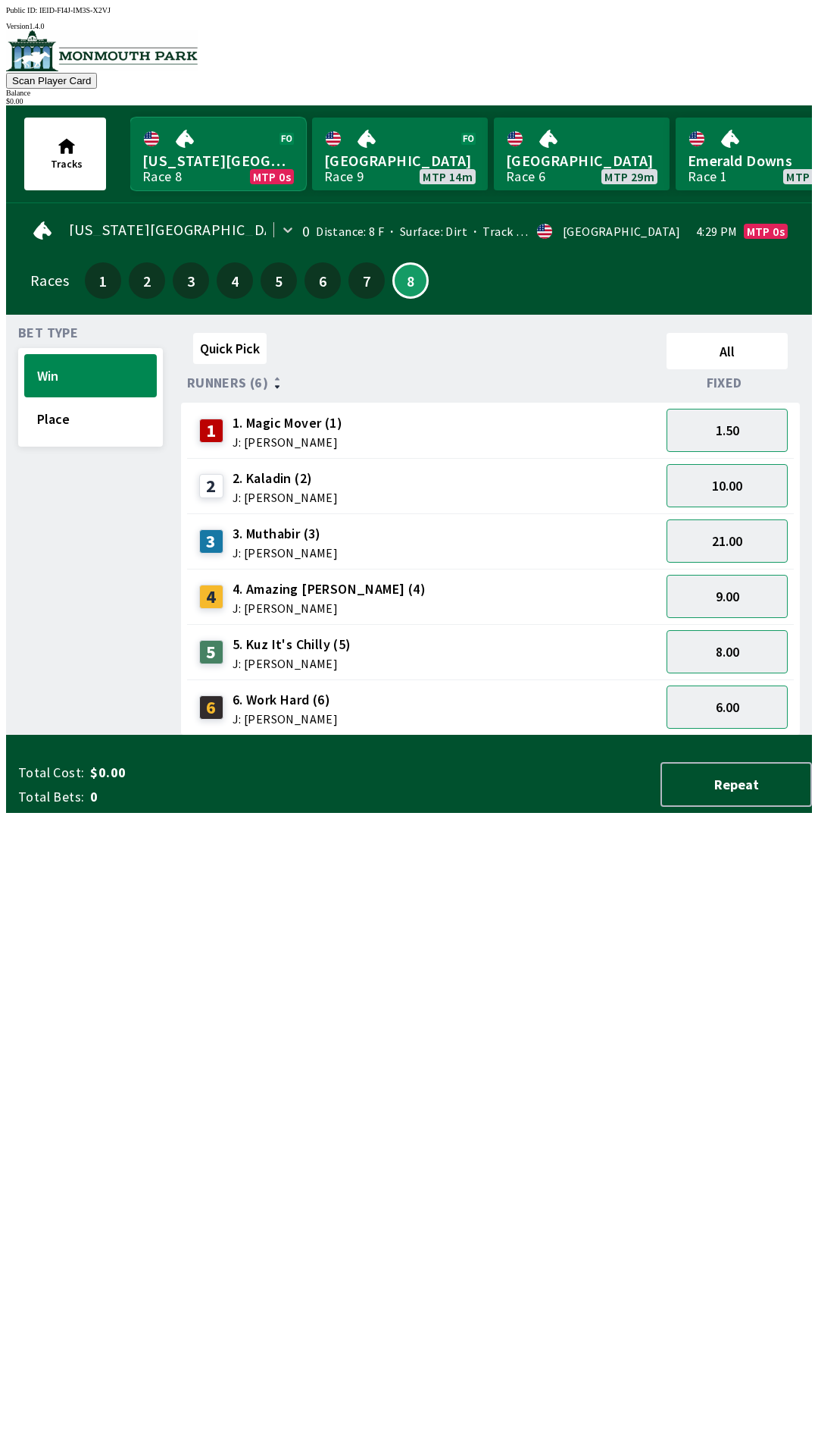
click at [182, 147] on link "[US_STATE] Park Race 8 MTP 0s" at bounding box center [219, 153] width 176 height 73
click at [357, 152] on link "[GEOGRAPHIC_DATA] Race 9 MTP 14m" at bounding box center [400, 153] width 176 height 73
click at [379, 156] on link "[GEOGRAPHIC_DATA] Race 9 MTP 14m" at bounding box center [400, 153] width 176 height 73
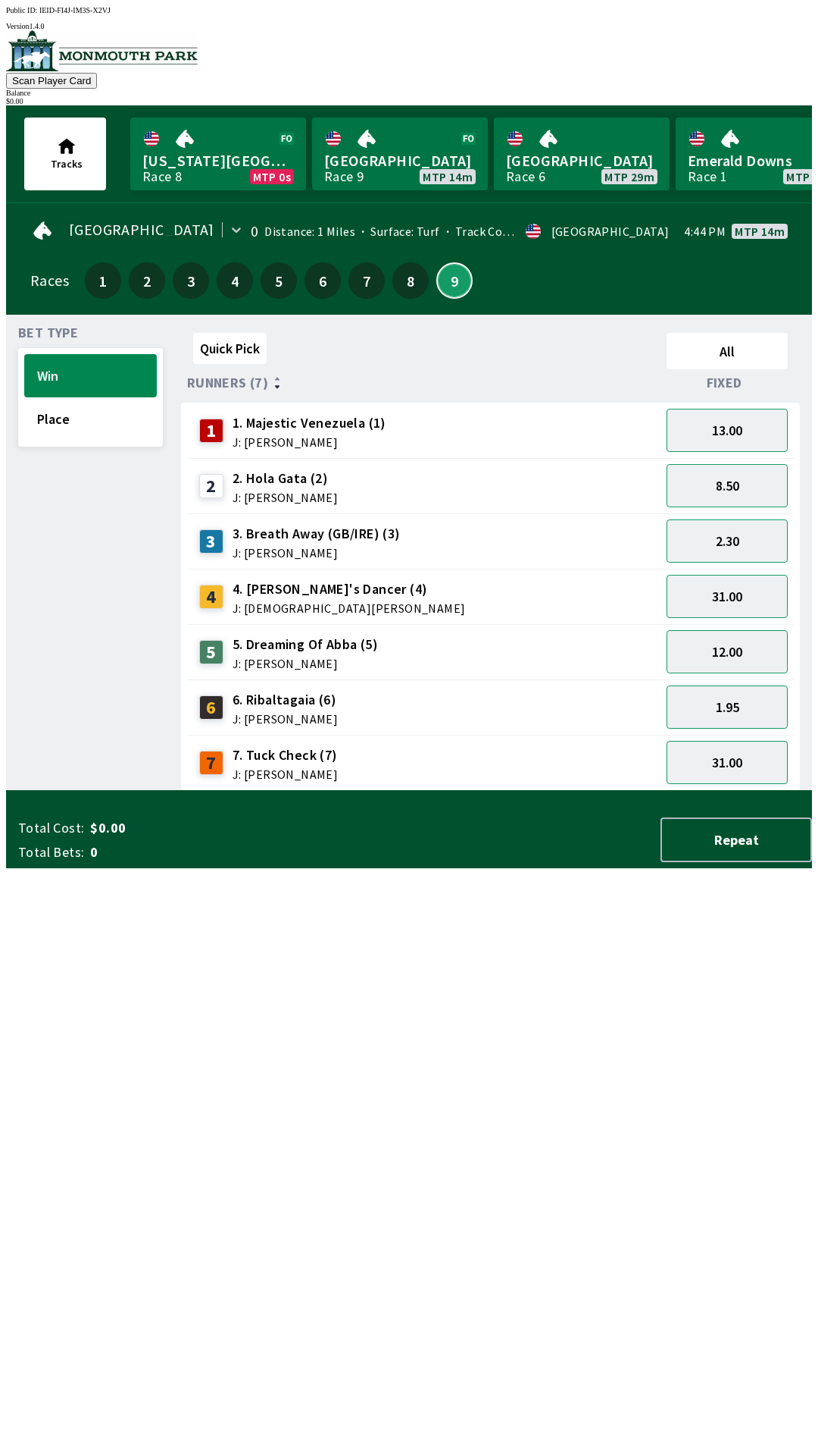
click at [455, 268] on button "9" at bounding box center [454, 280] width 36 height 36
click at [751, 597] on button "31.00" at bounding box center [727, 596] width 121 height 44
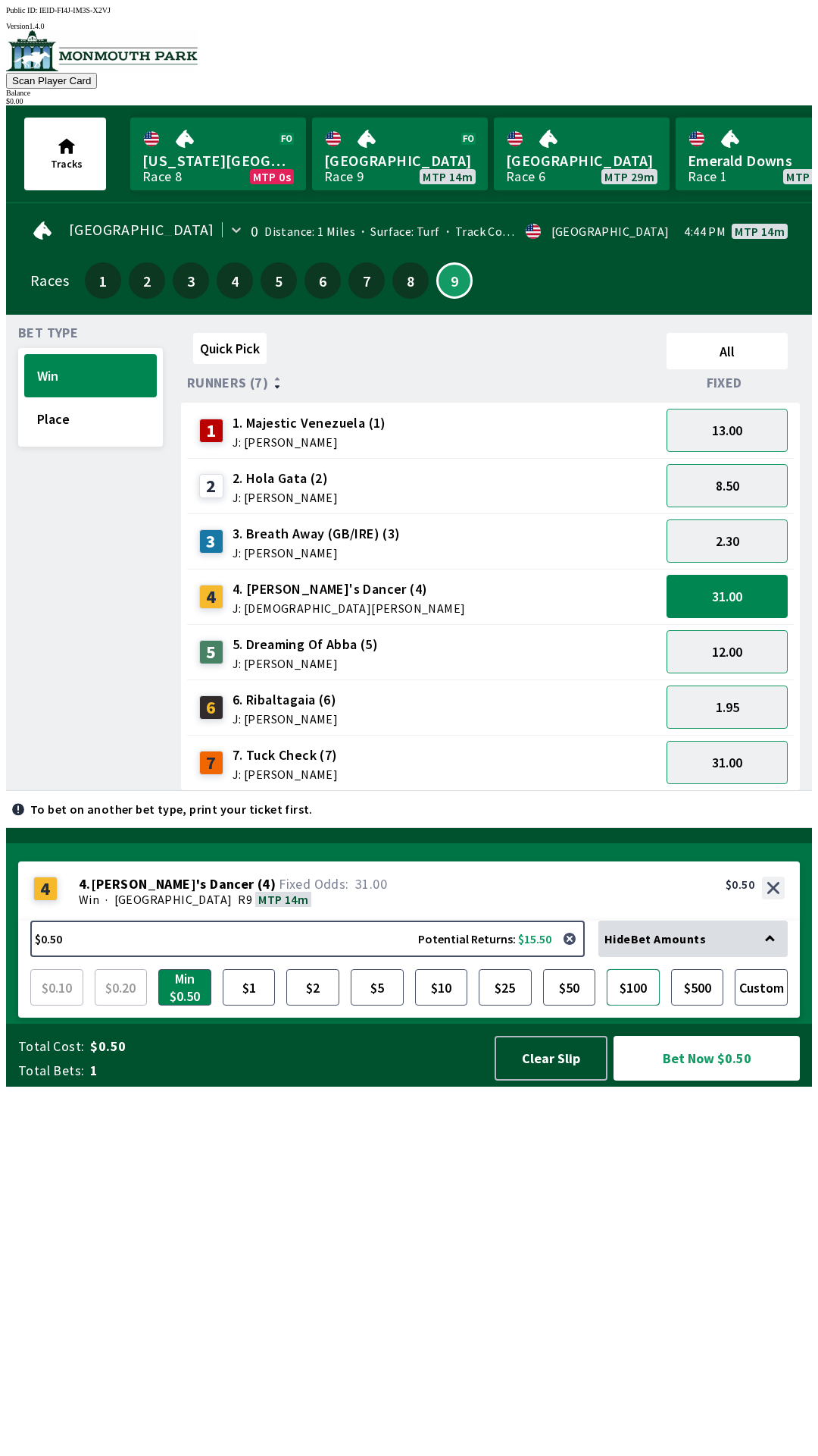
click at [642, 1005] on button "$100" at bounding box center [633, 987] width 53 height 36
click at [744, 596] on button "31.00" at bounding box center [727, 596] width 121 height 44
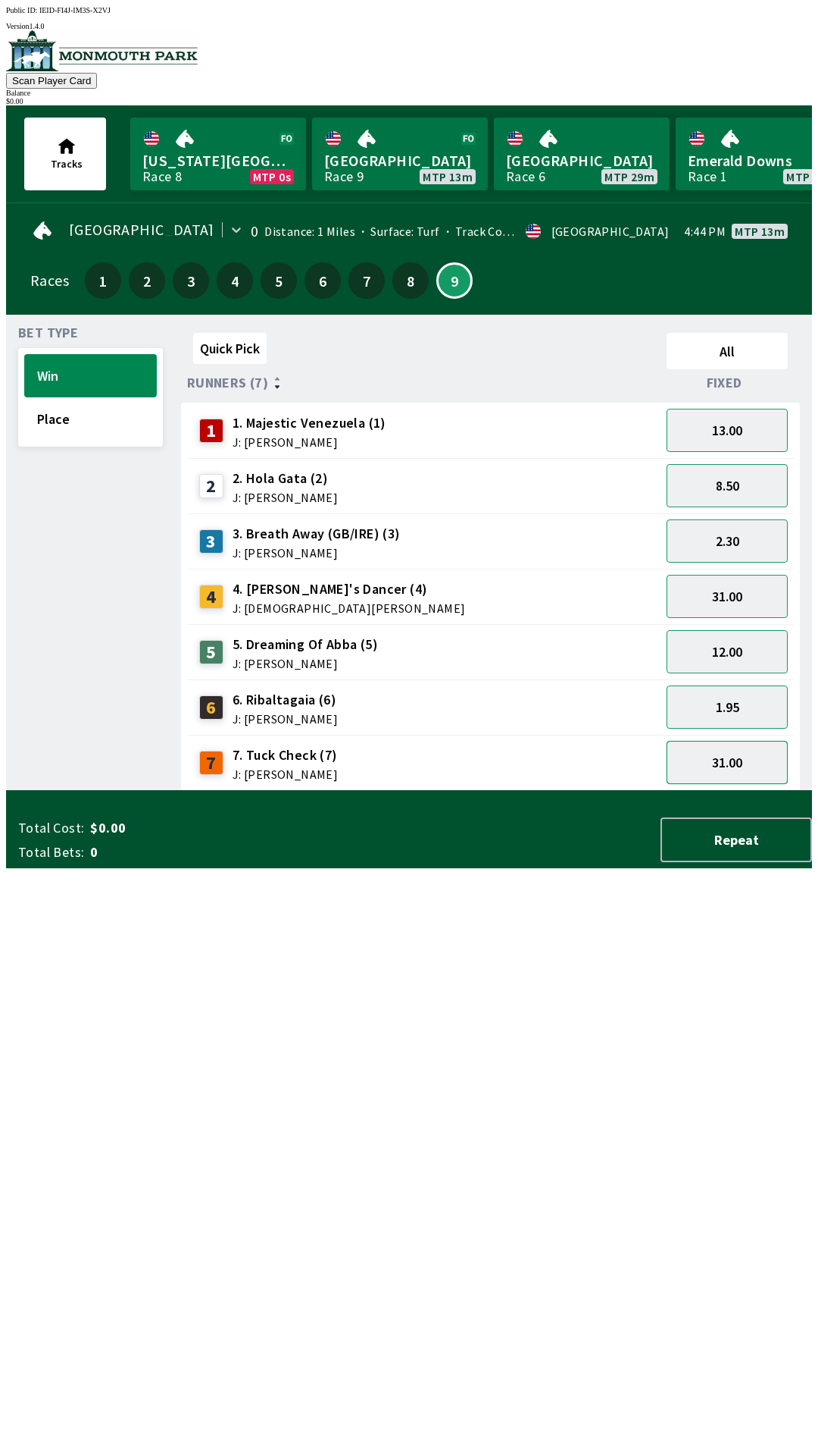
click at [758, 753] on button "31.00" at bounding box center [727, 762] width 121 height 44
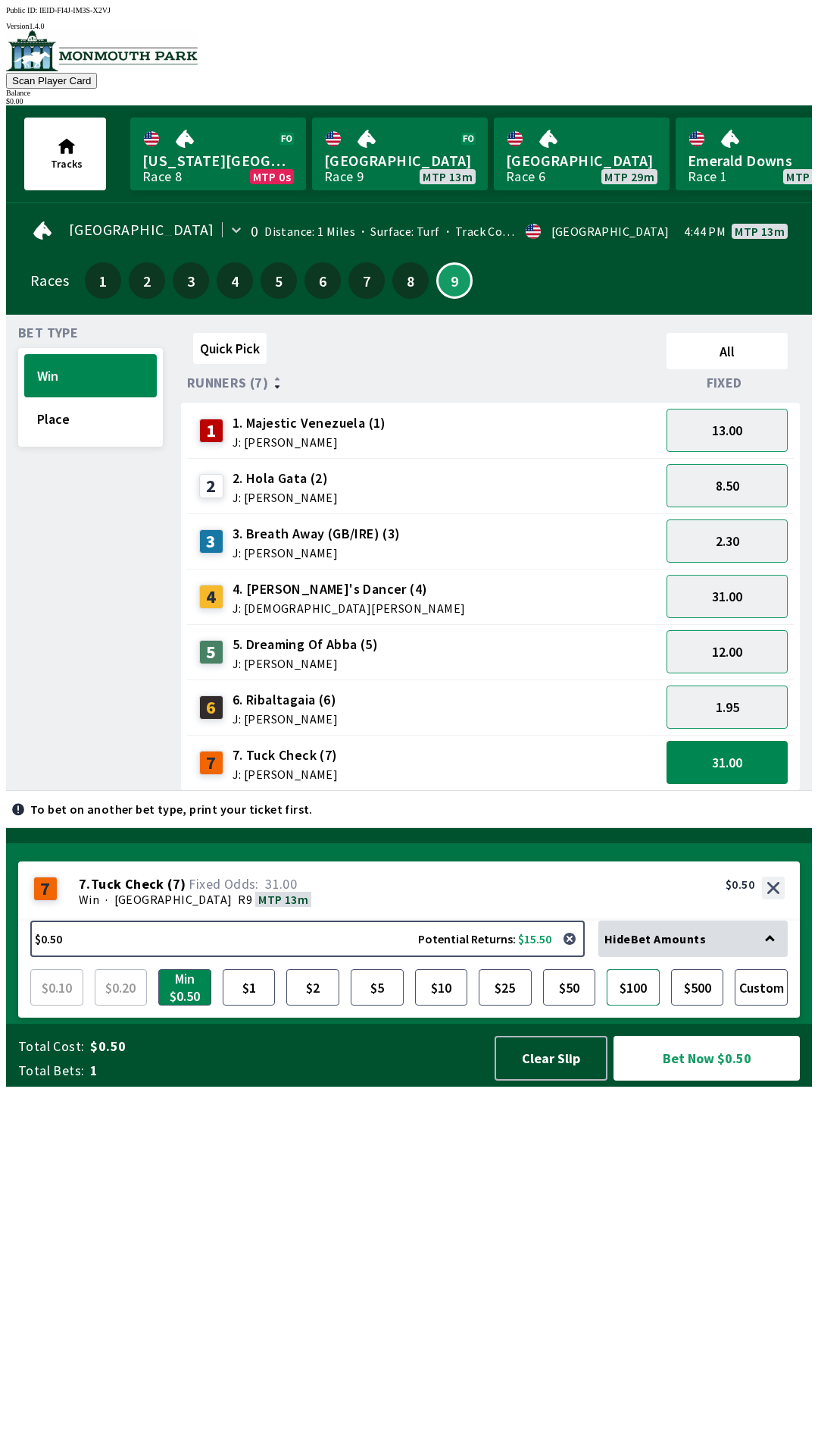
click at [643, 1005] on button "$100" at bounding box center [633, 987] width 53 height 36
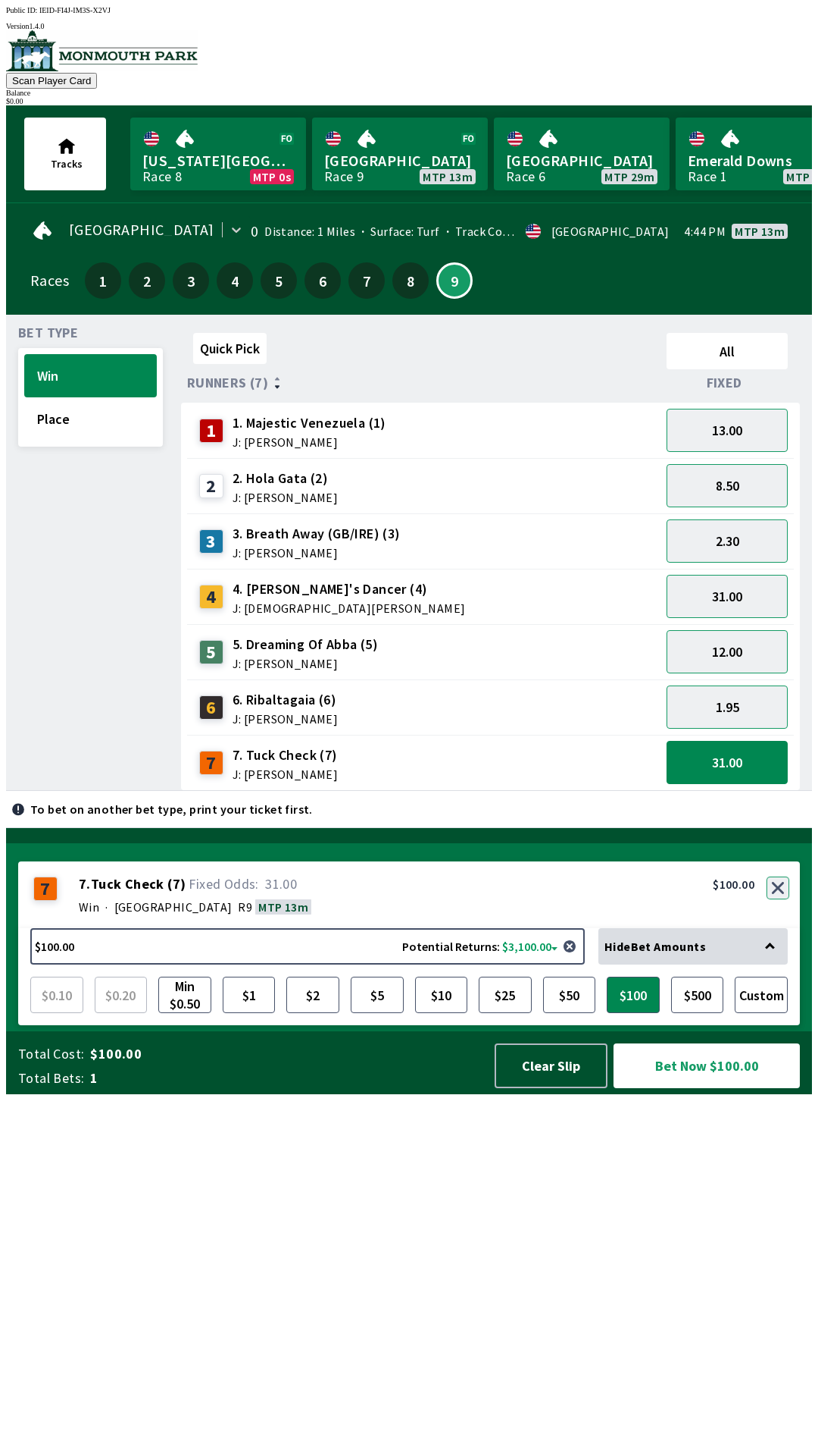
click at [778, 899] on button "button" at bounding box center [778, 887] width 23 height 23
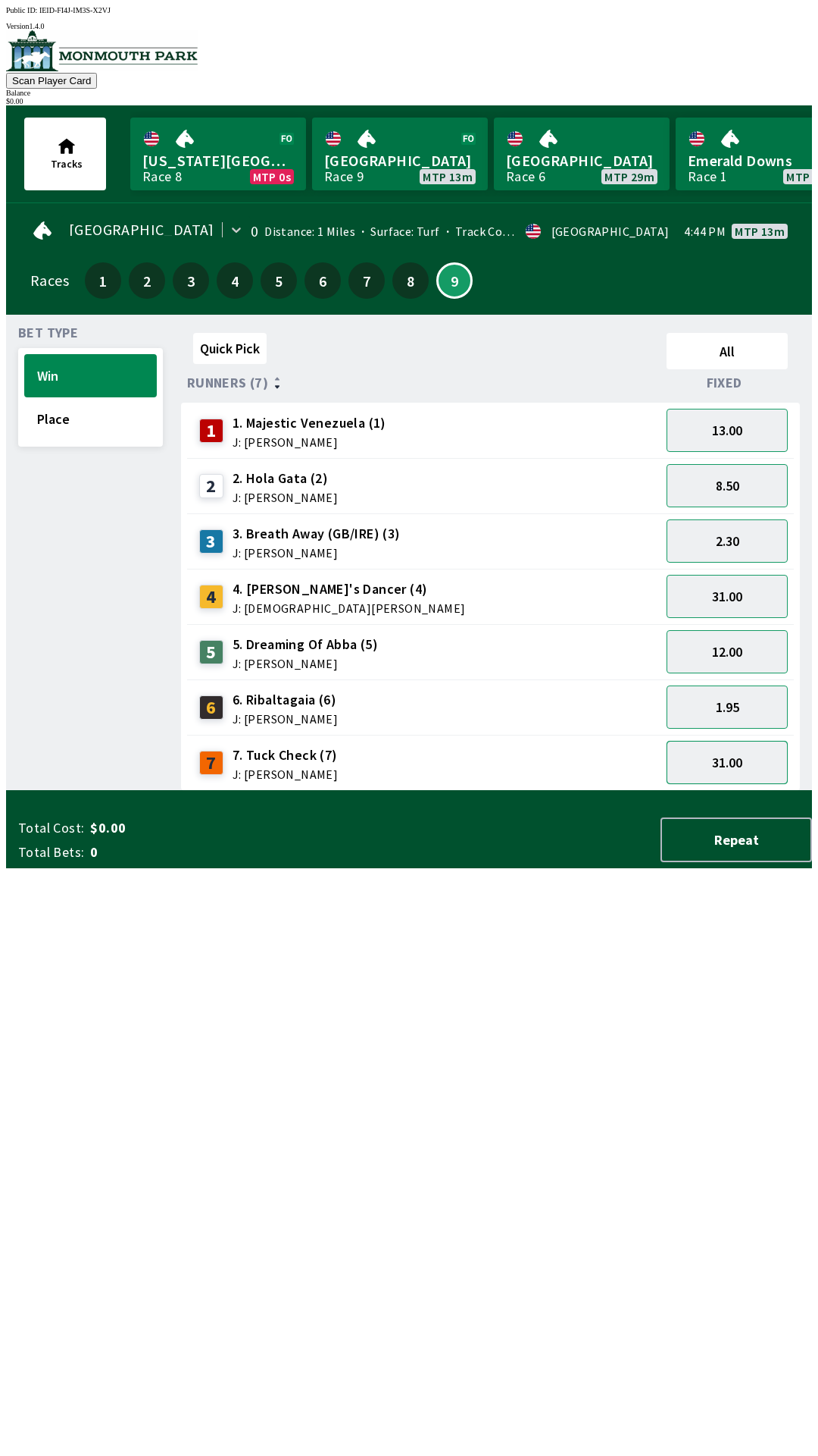
click at [754, 762] on button "31.00" at bounding box center [727, 762] width 121 height 44
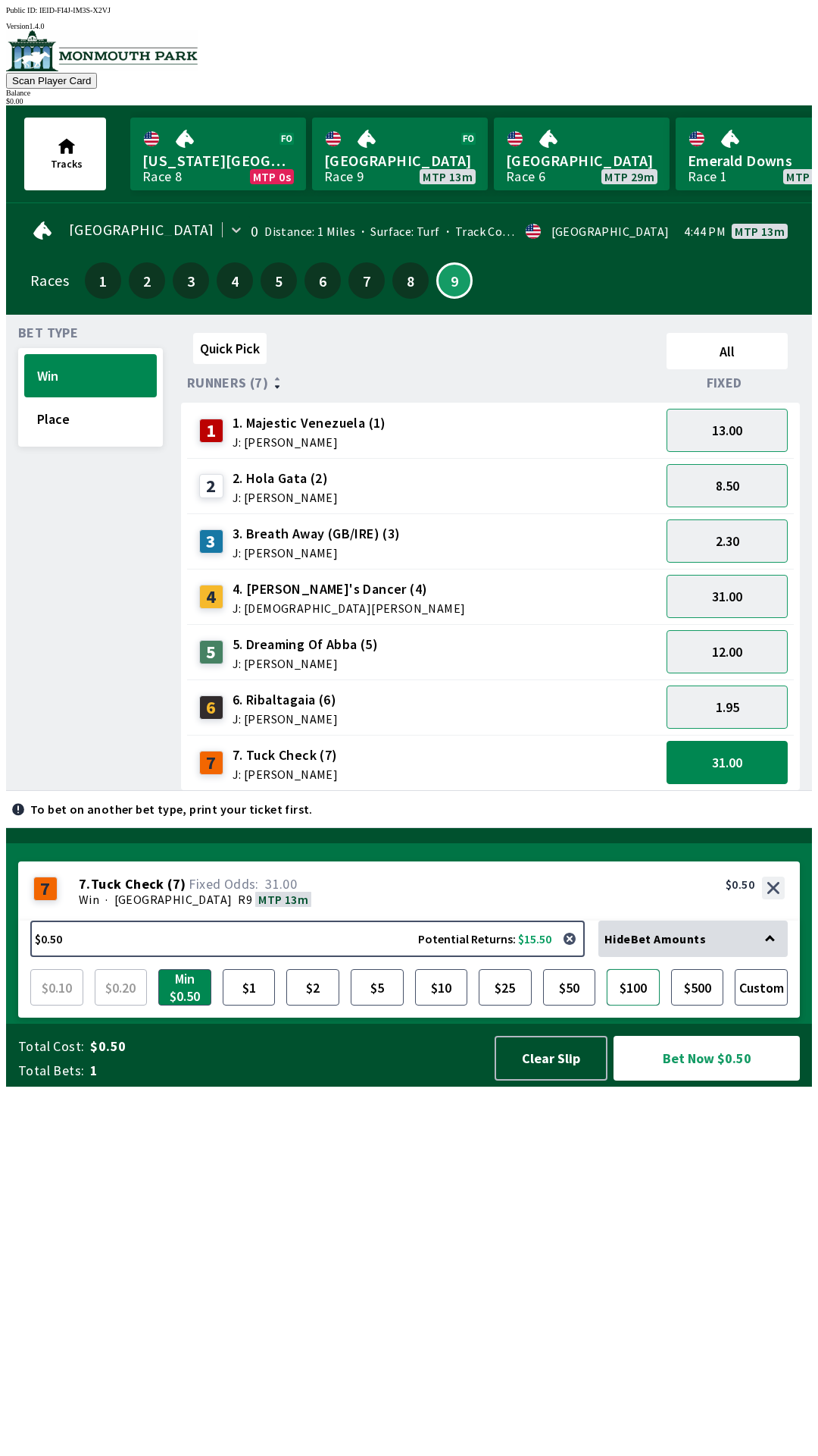
click at [646, 1005] on button "$100" at bounding box center [633, 987] width 53 height 36
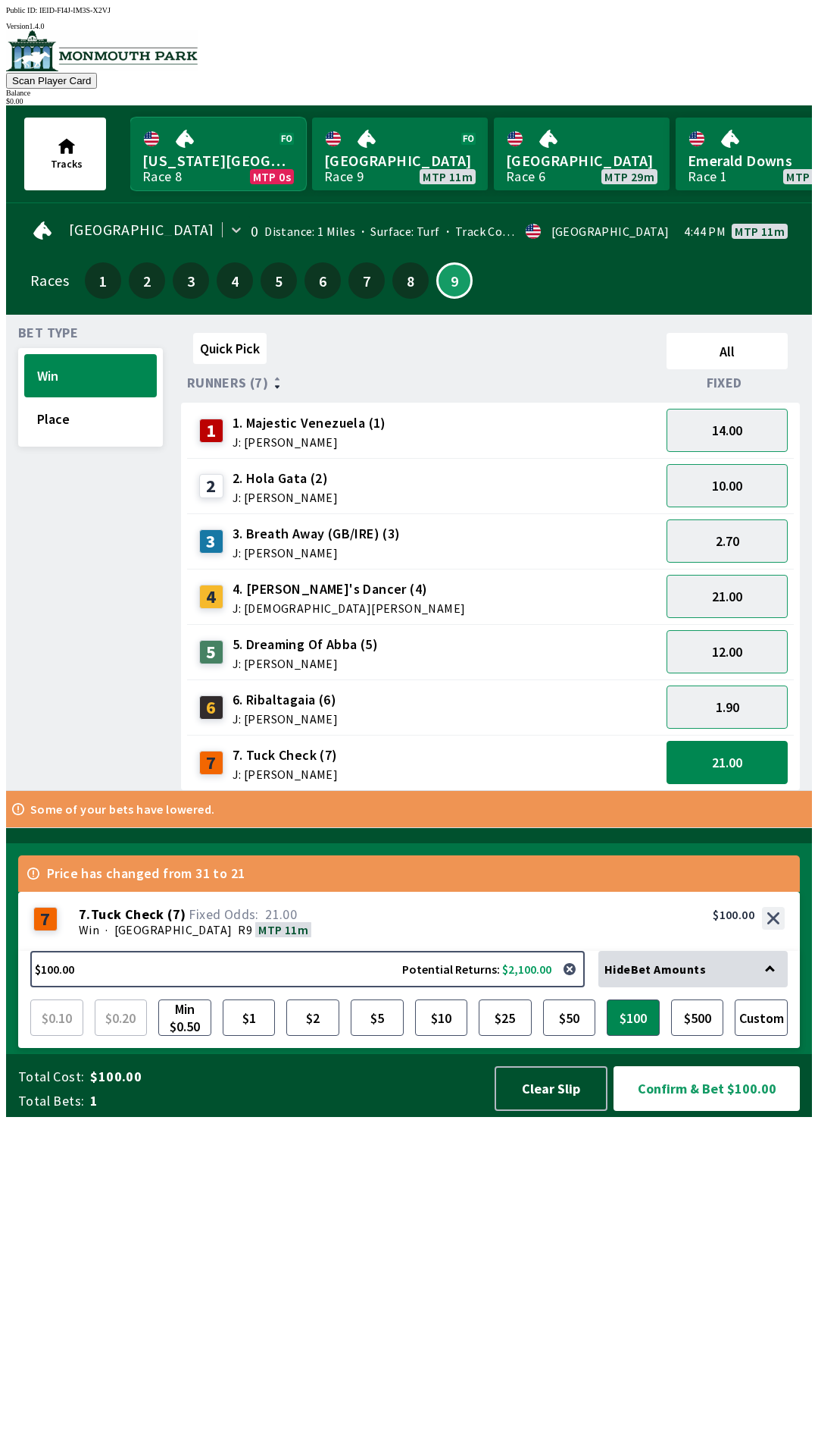
click at [184, 141] on link "[US_STATE] Park Race 8 MTP 0s" at bounding box center [219, 153] width 176 height 73
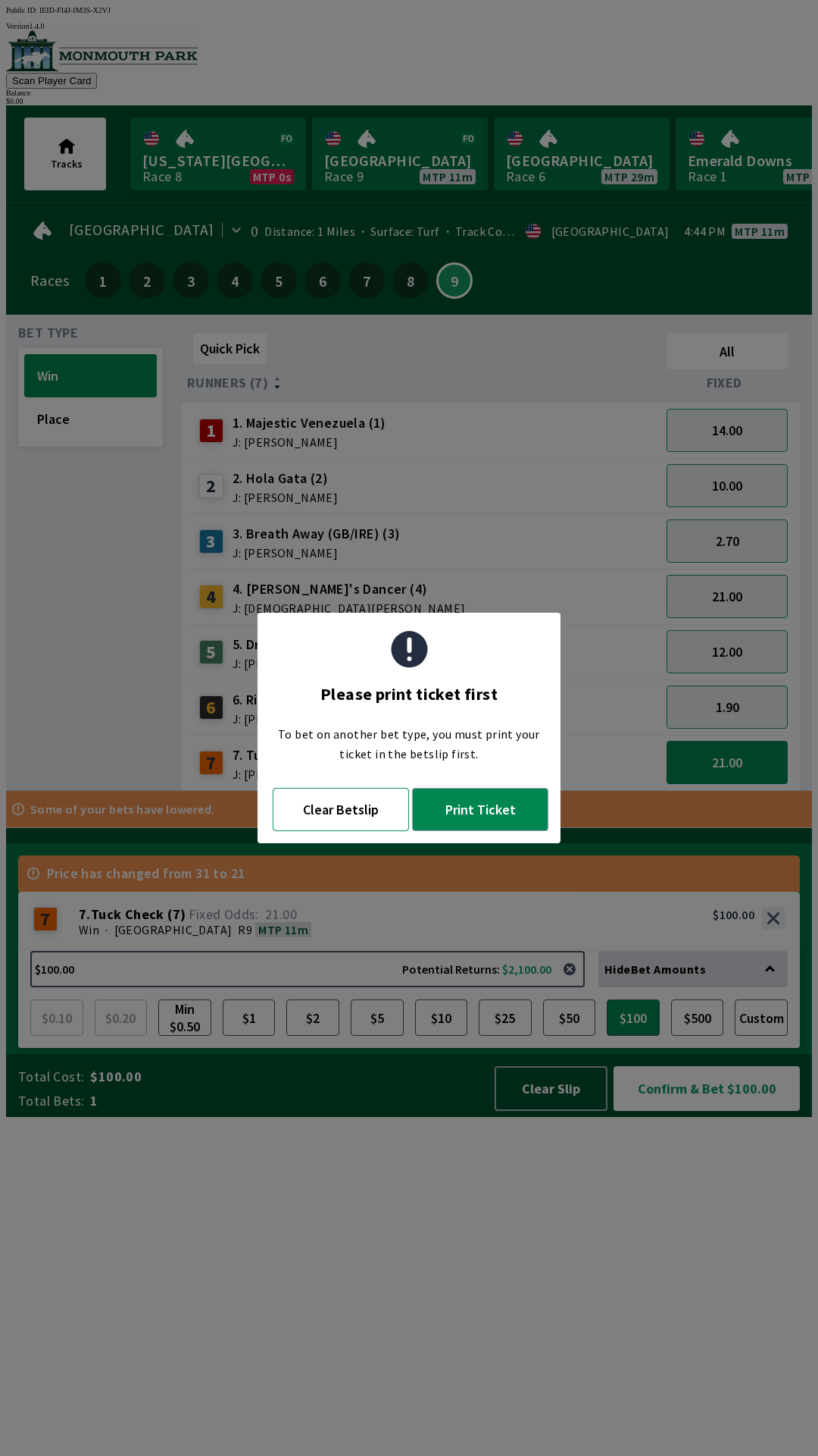
click at [356, 819] on button "Clear Betslip" at bounding box center [341, 809] width 136 height 44
